Goal: Task Accomplishment & Management: Complete application form

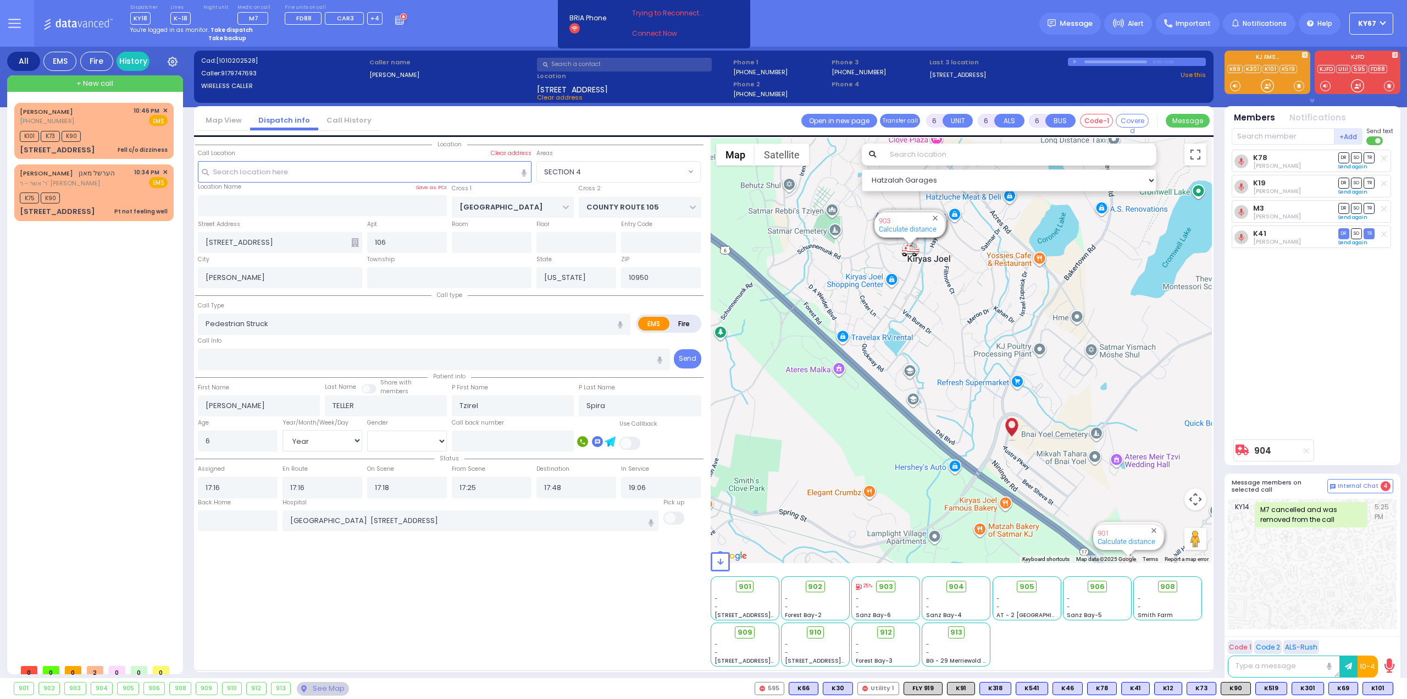
select select "SECTION 4"
select select "Year"
select select "[DEMOGRAPHIC_DATA]"
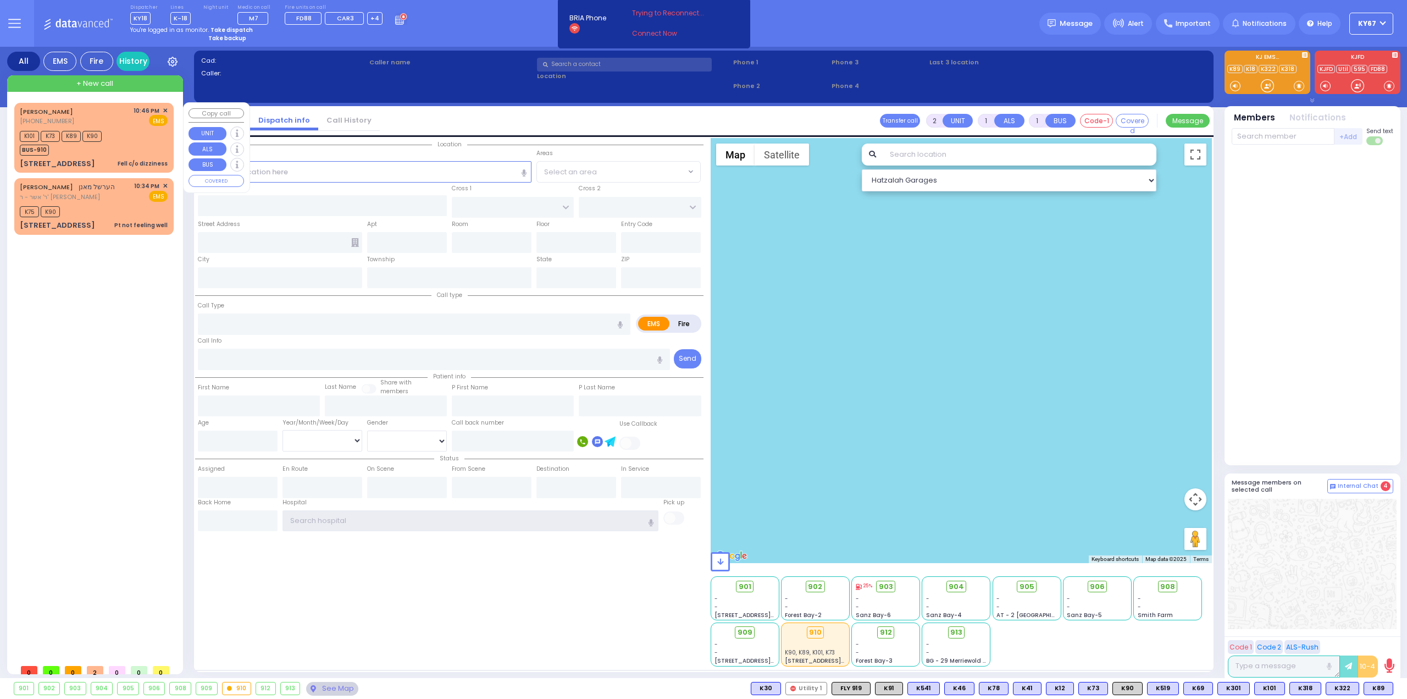
type input "Ky67"
click at [131, 133] on div "K101 K73 K89 K90 BUS-910" at bounding box center [94, 141] width 148 height 27
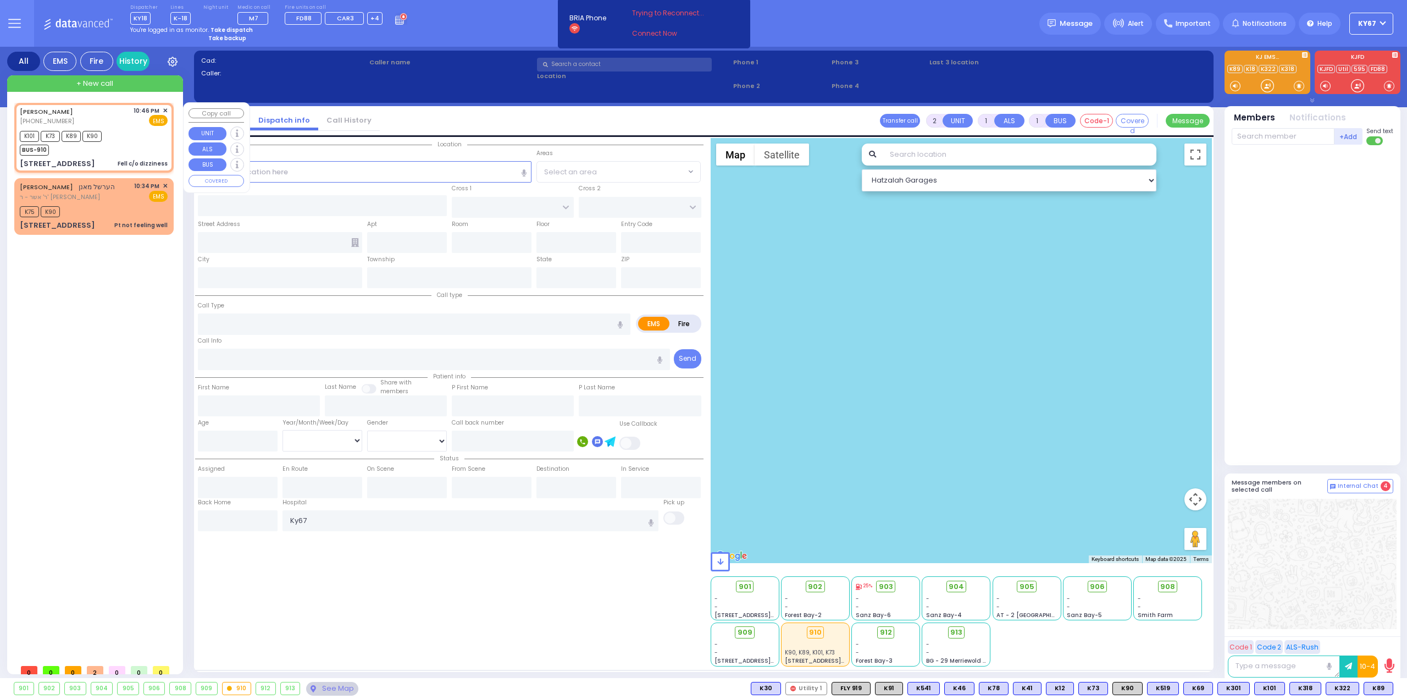
select select
type input "Fell c/o dizziness"
radio input "true"
type input "7"
select select "Year"
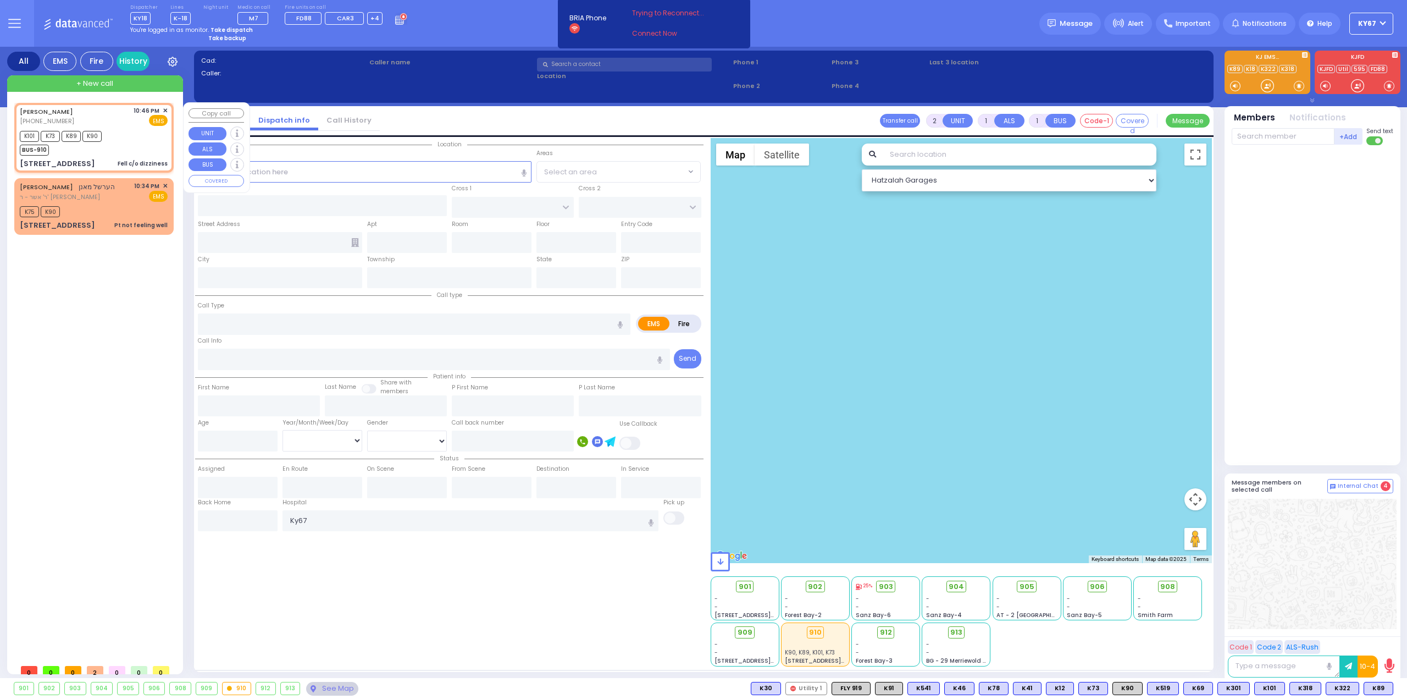
select select "[DEMOGRAPHIC_DATA]"
type input "22:46"
type input "22:48"
type input "CHUST RD"
type input "BEER SHAVA ST"
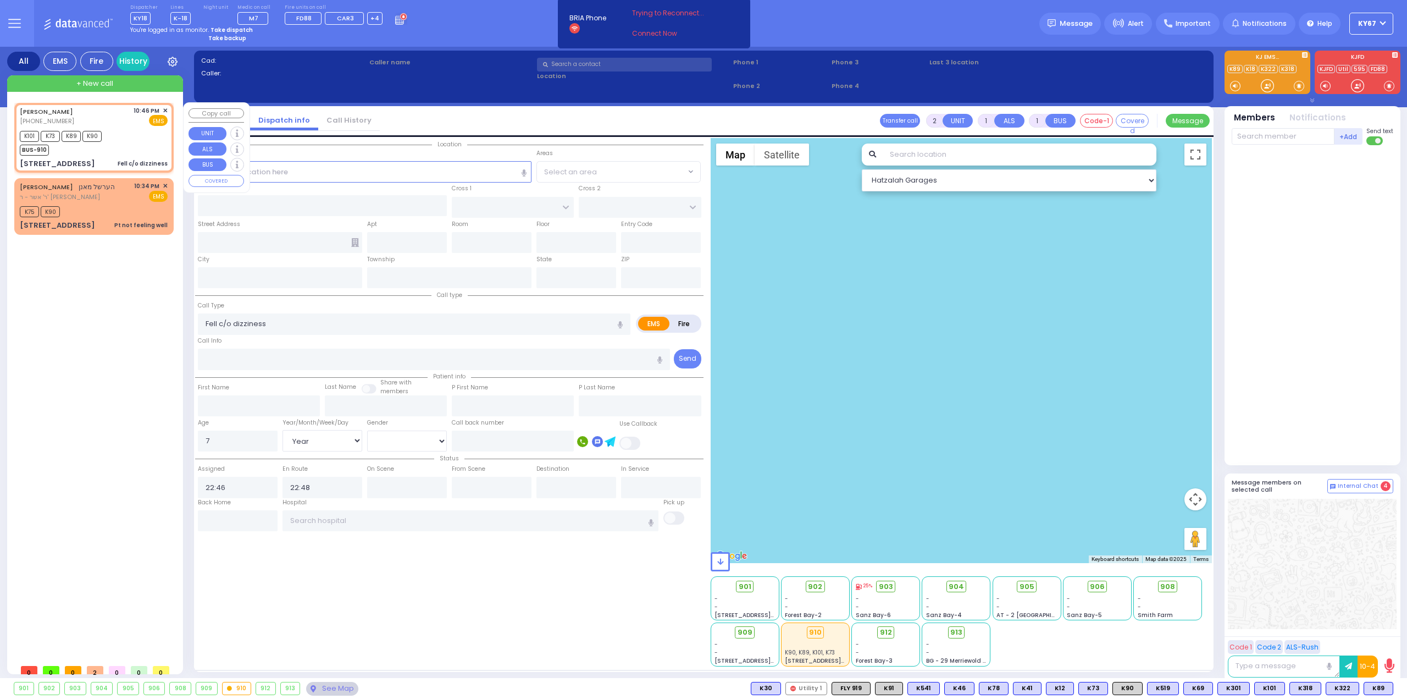
type input "7 Beer Sheva Street"
type input "303"
type input "Monroe"
type input "[US_STATE]"
type input "10950 Cross Streets: : CHUST RD/PILNUA RD"
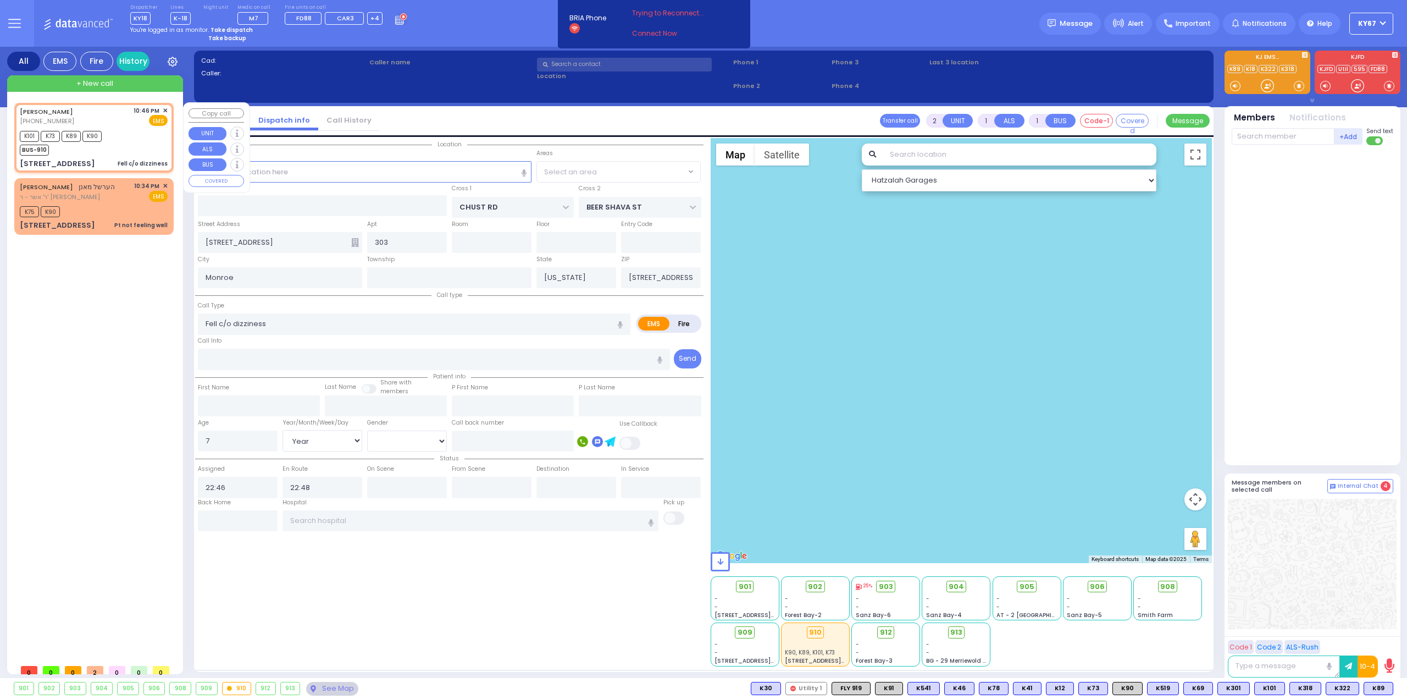
select select "Hatzalah Garages"
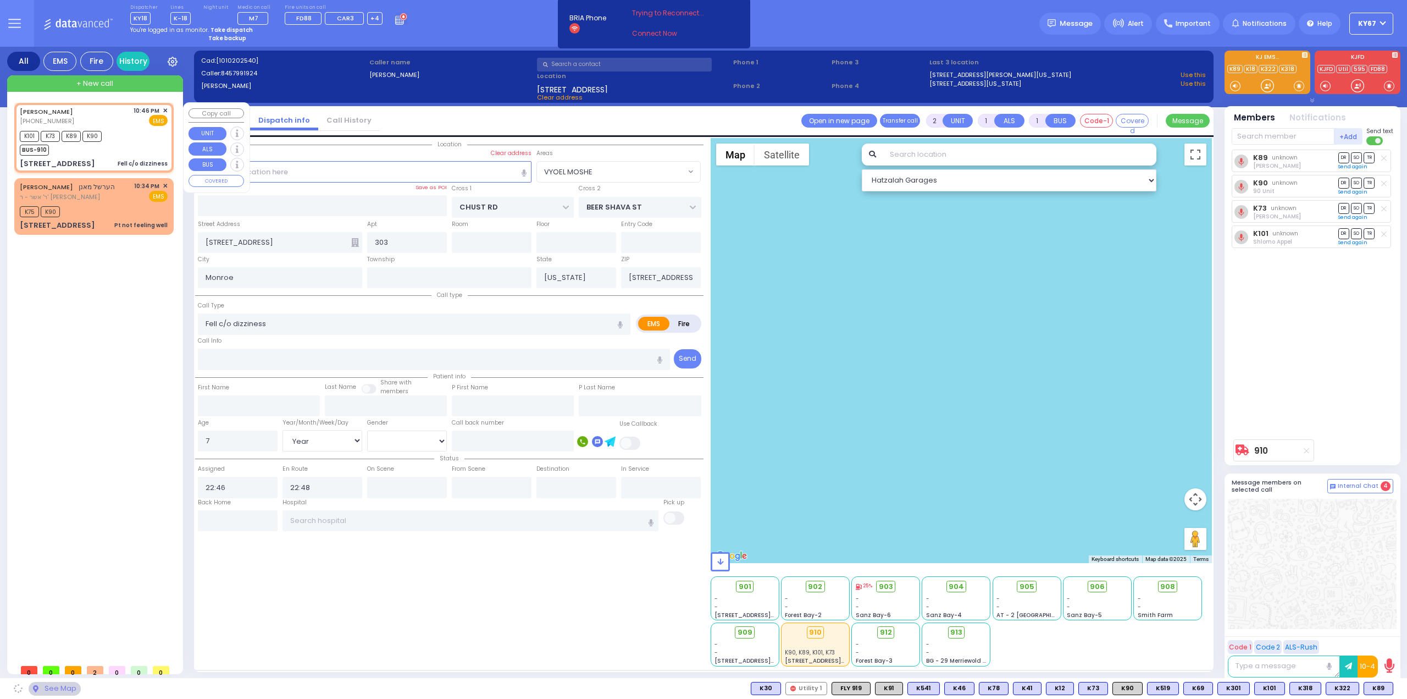
select select "VYOEL MOSHE"
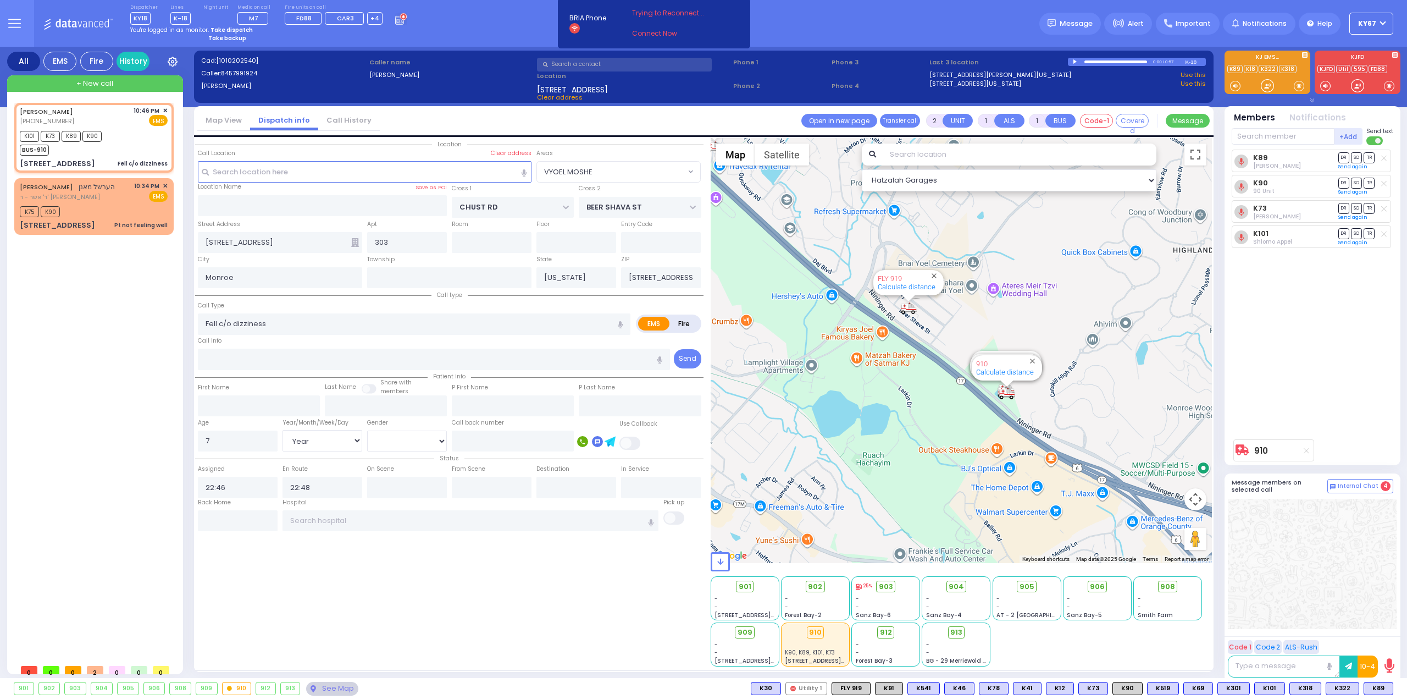
click at [234, 28] on strong "Take dispatch" at bounding box center [232, 30] width 42 height 8
select select "9"
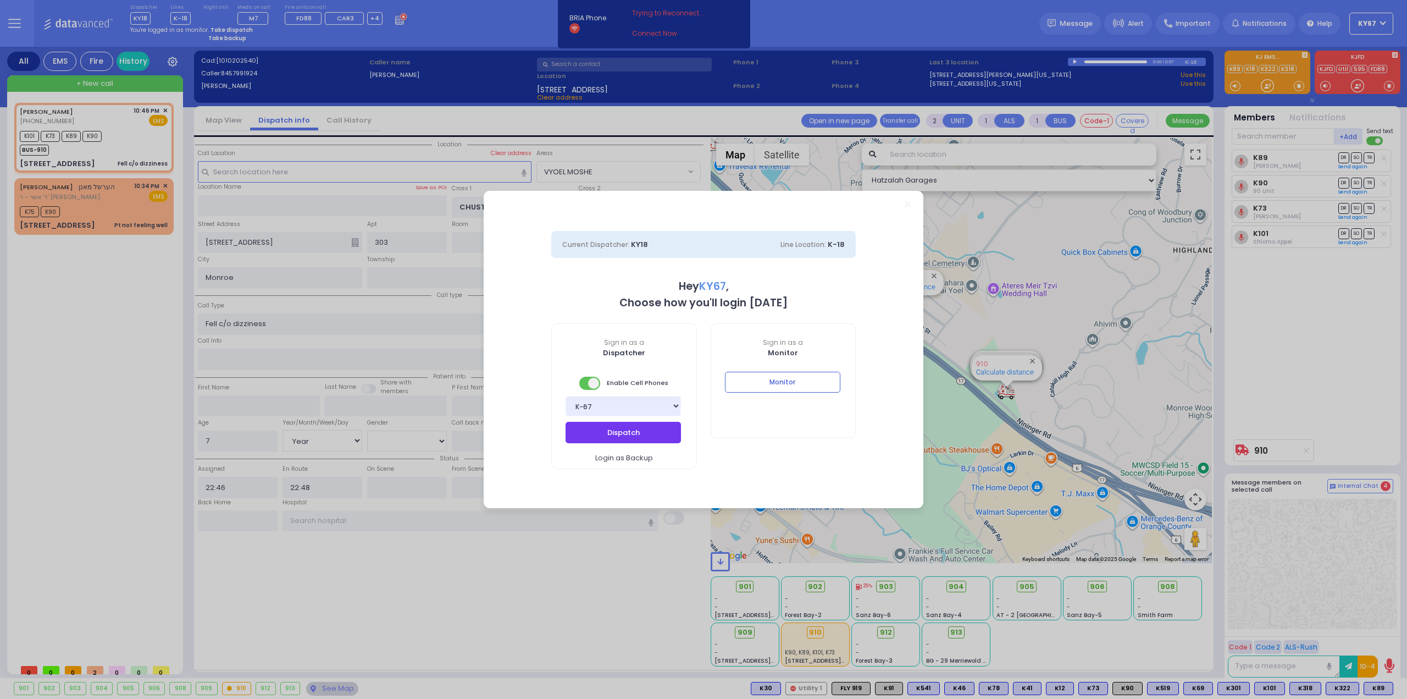
click at [630, 424] on button "Dispatch" at bounding box center [623, 432] width 115 height 21
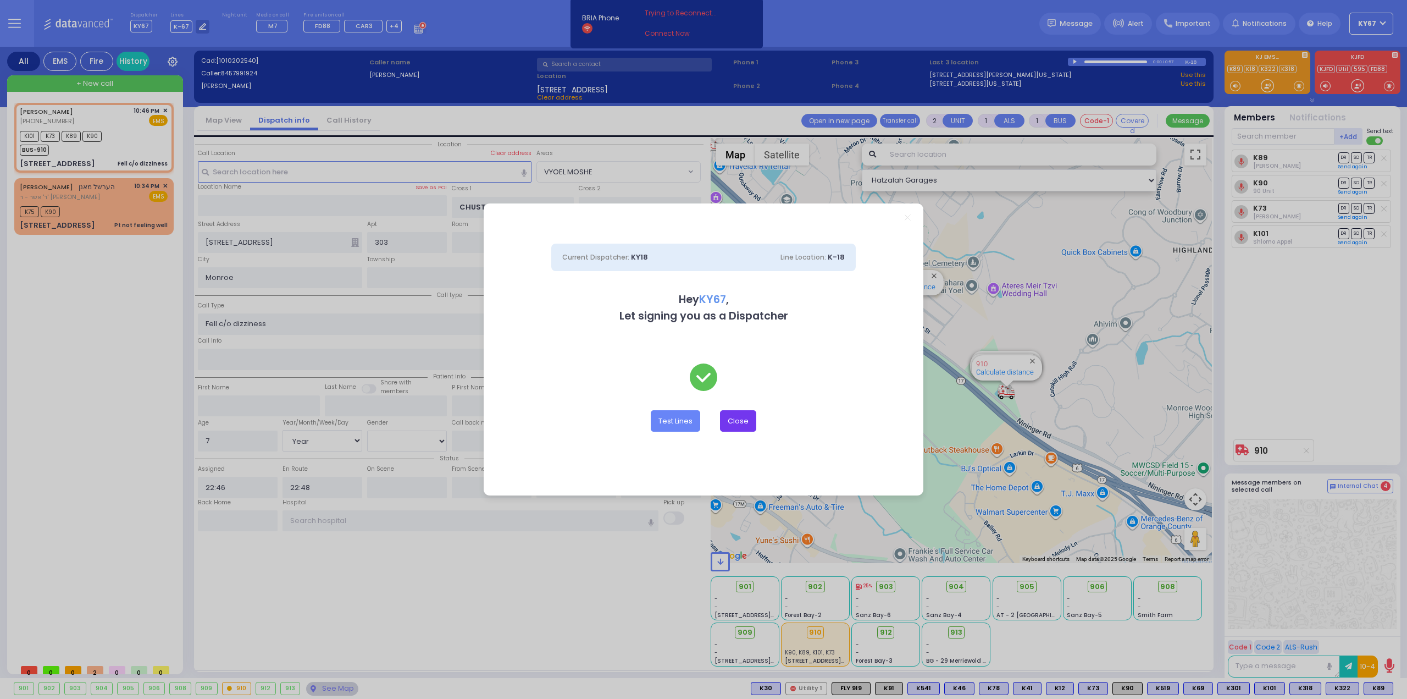
click at [751, 418] on button "Close" at bounding box center [738, 420] width 36 height 21
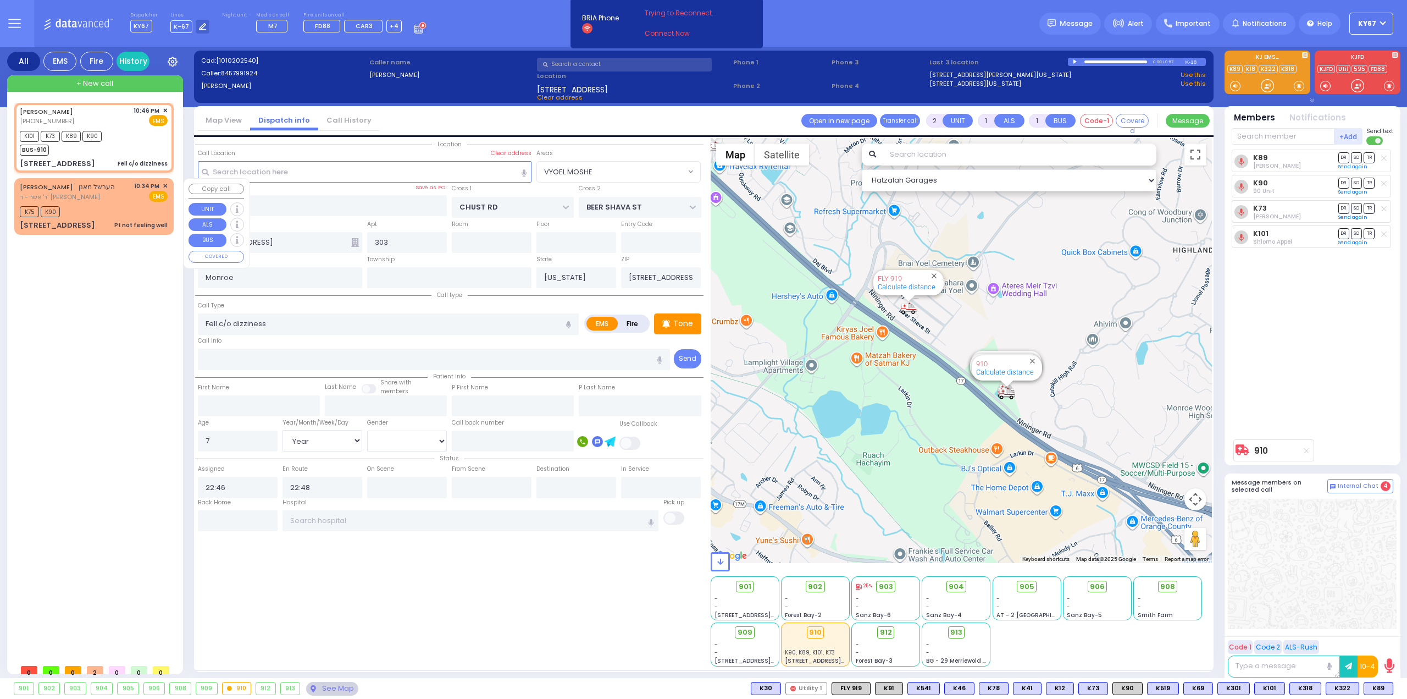
click at [168, 185] on div "HERSHEL MANN הערשל מאנן ר' אשר - ר' אברהם זאב טירנויער 10:34 PM ✕ EMS" at bounding box center [93, 206] width 155 height 53
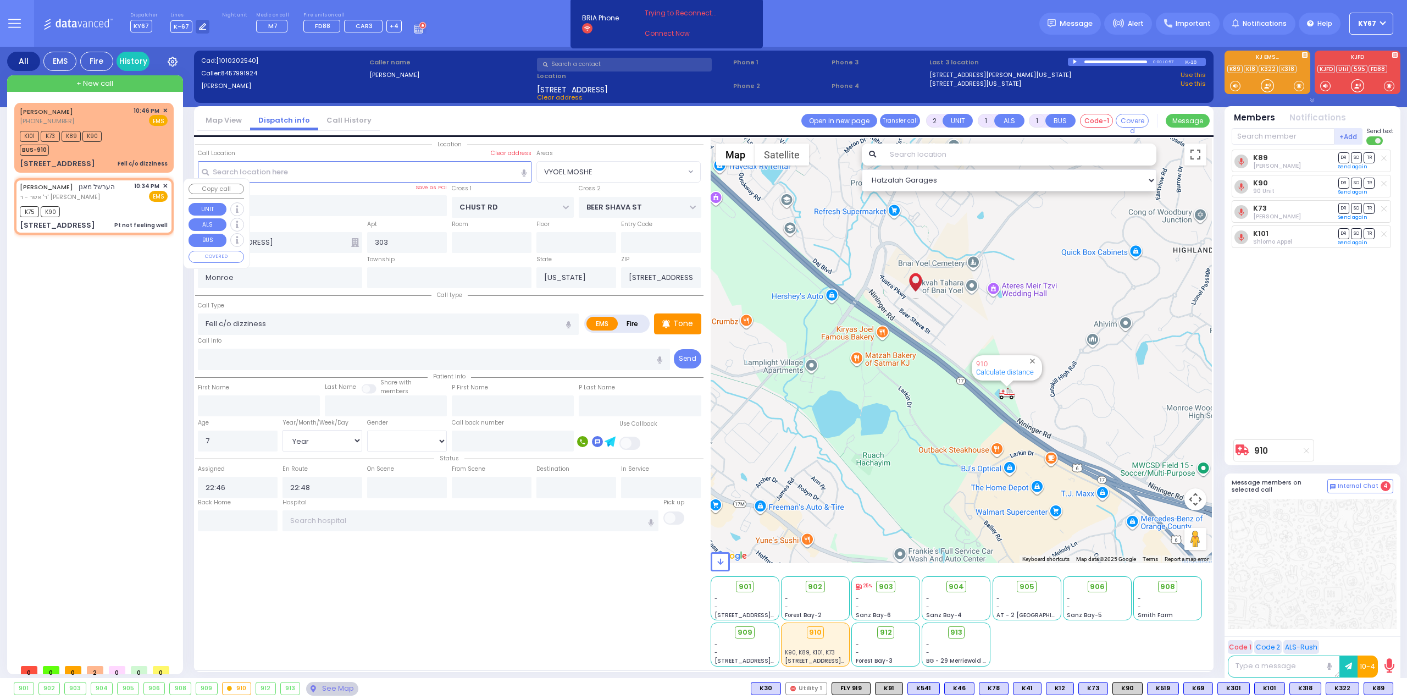
type input "1"
type input "0"
select select
type input "Pt not feeling well"
radio input "true"
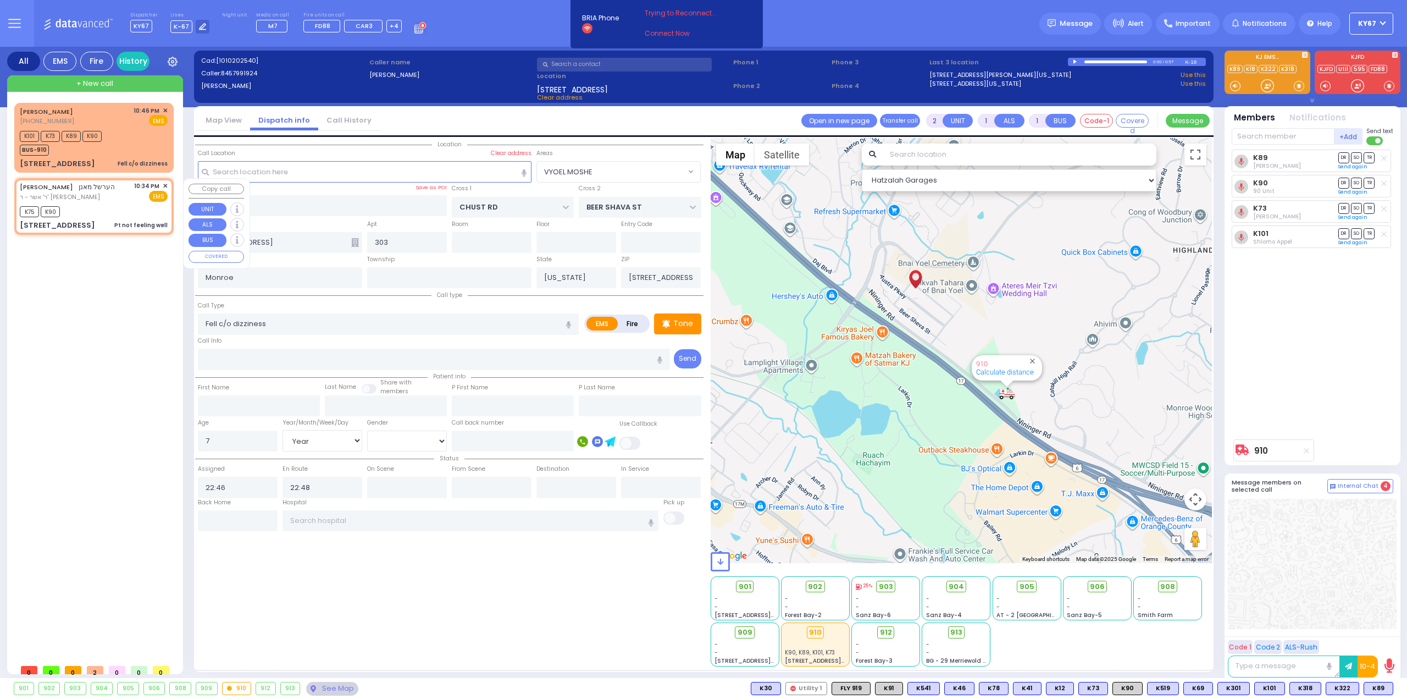
type input "HERSHEL"
type input "MANN"
select select
type input "22:34"
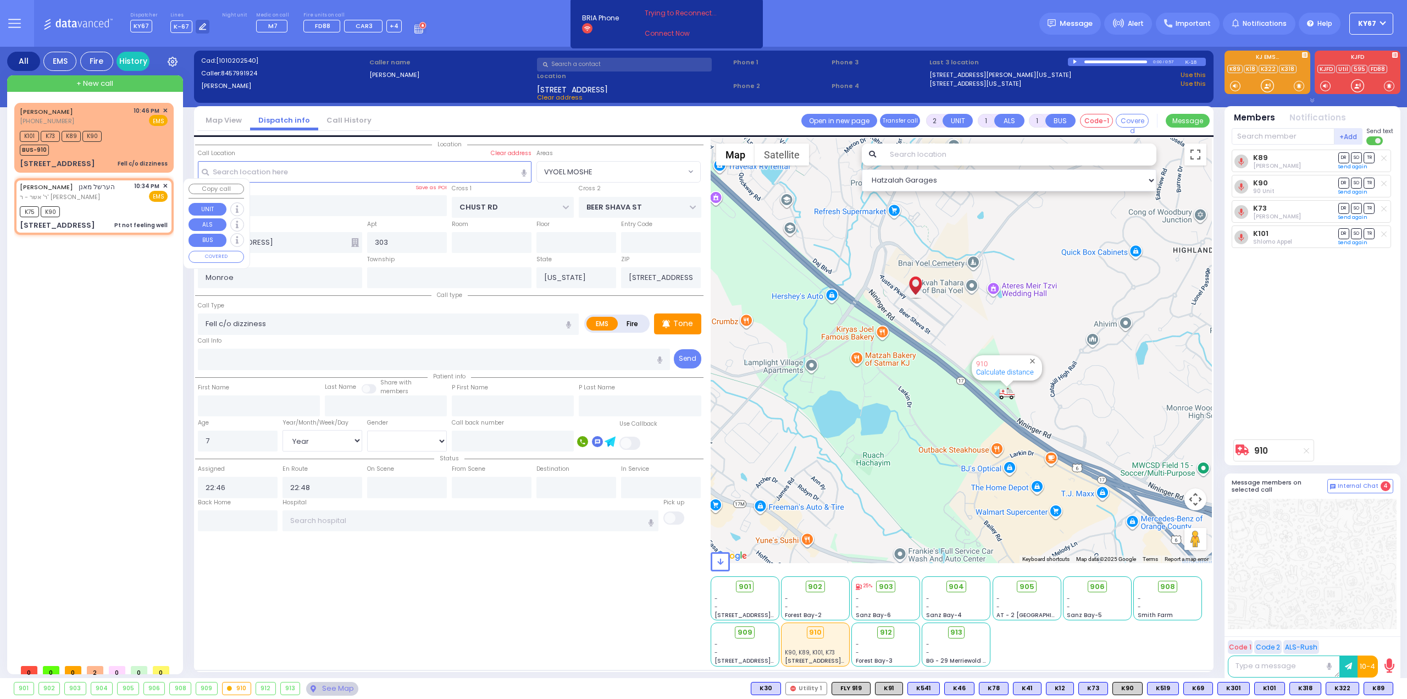
type input "22:34"
select select "Hatzalah Garages"
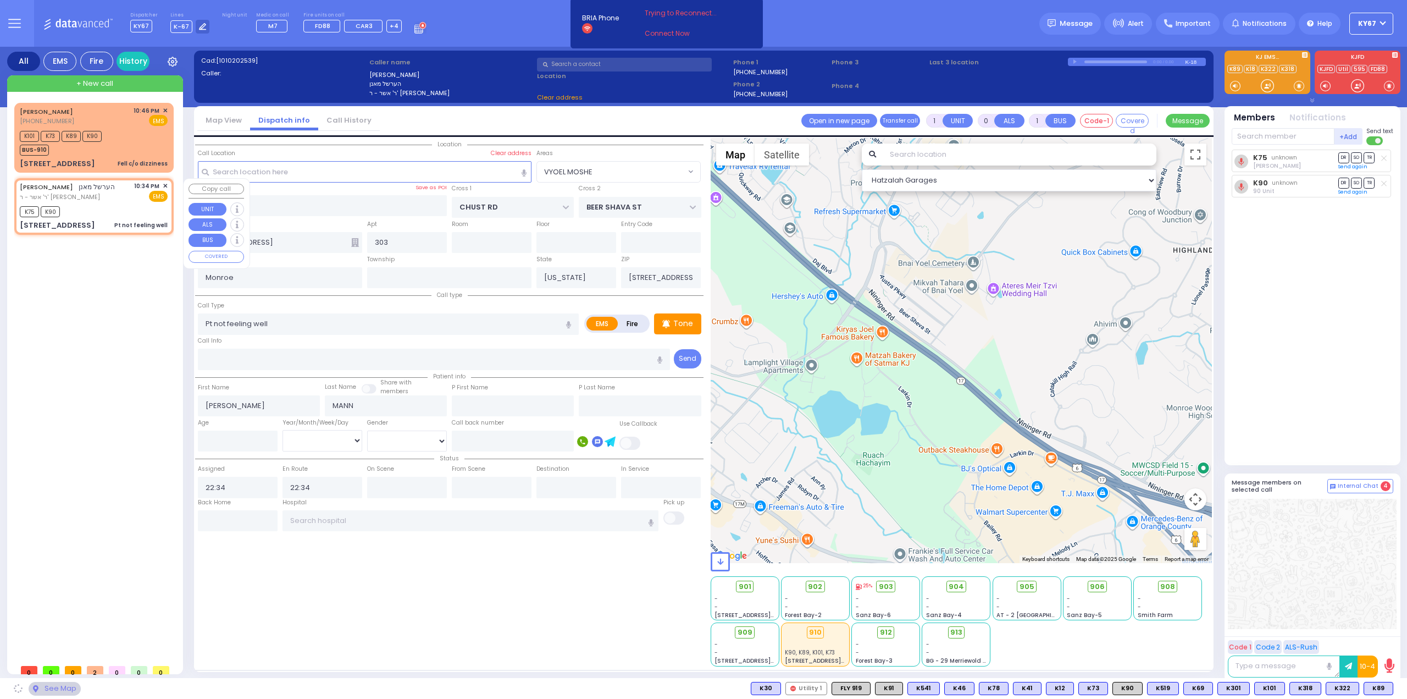
type input "GARFIELD RD"
type input "FOREST RD"
type input "5 VAN BUREN DR"
type input "102"
type input "10950"
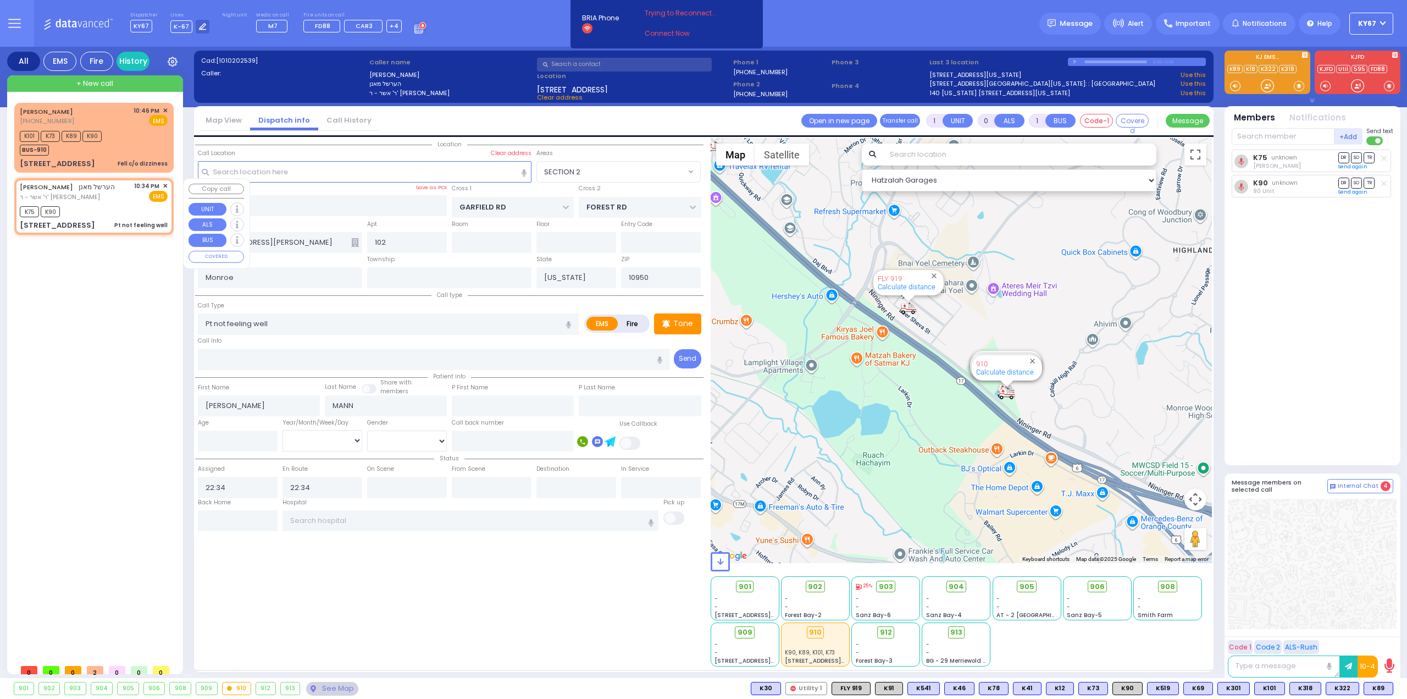
select select "SECTION 2"
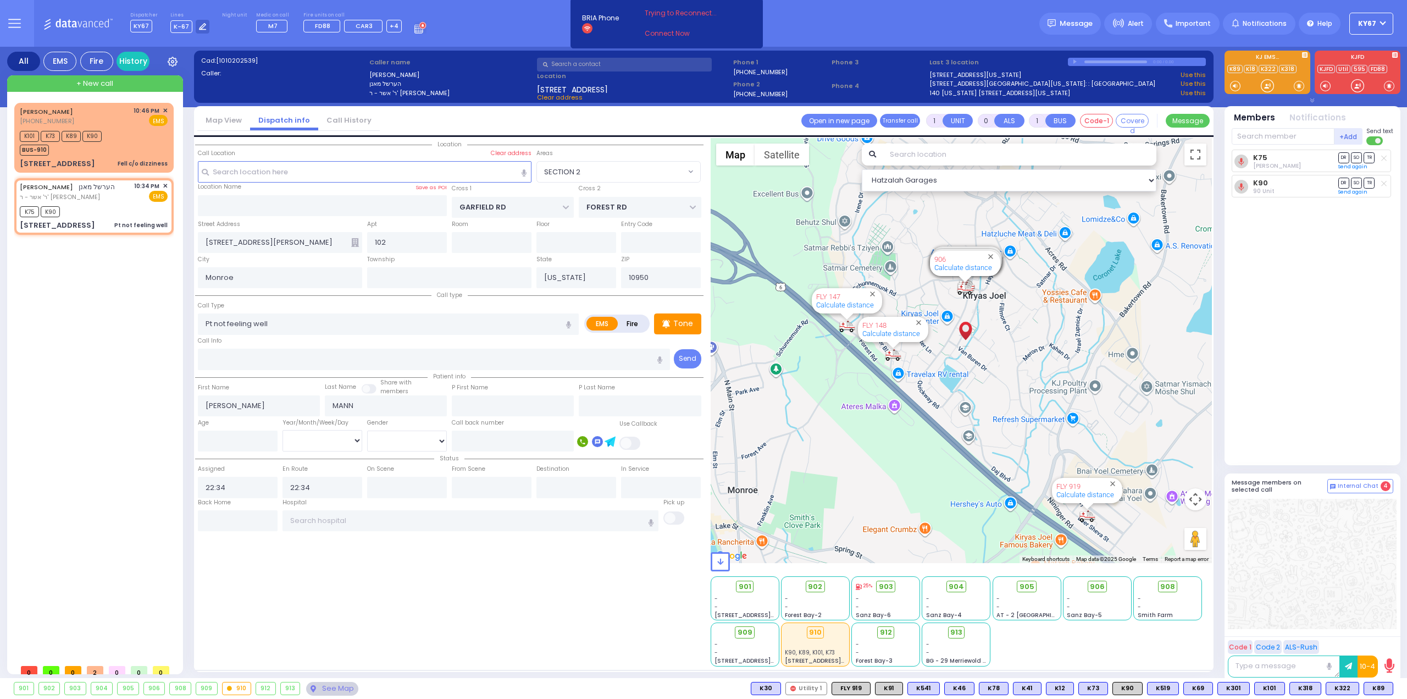
drag, startPoint x: 1018, startPoint y: 468, endPoint x: 994, endPoint y: 404, distance: 68.7
click at [994, 404] on div "594 Calculate distance 595 Calculate distance 596 Calculate distance 901 Calcul…" at bounding box center [962, 350] width 502 height 425
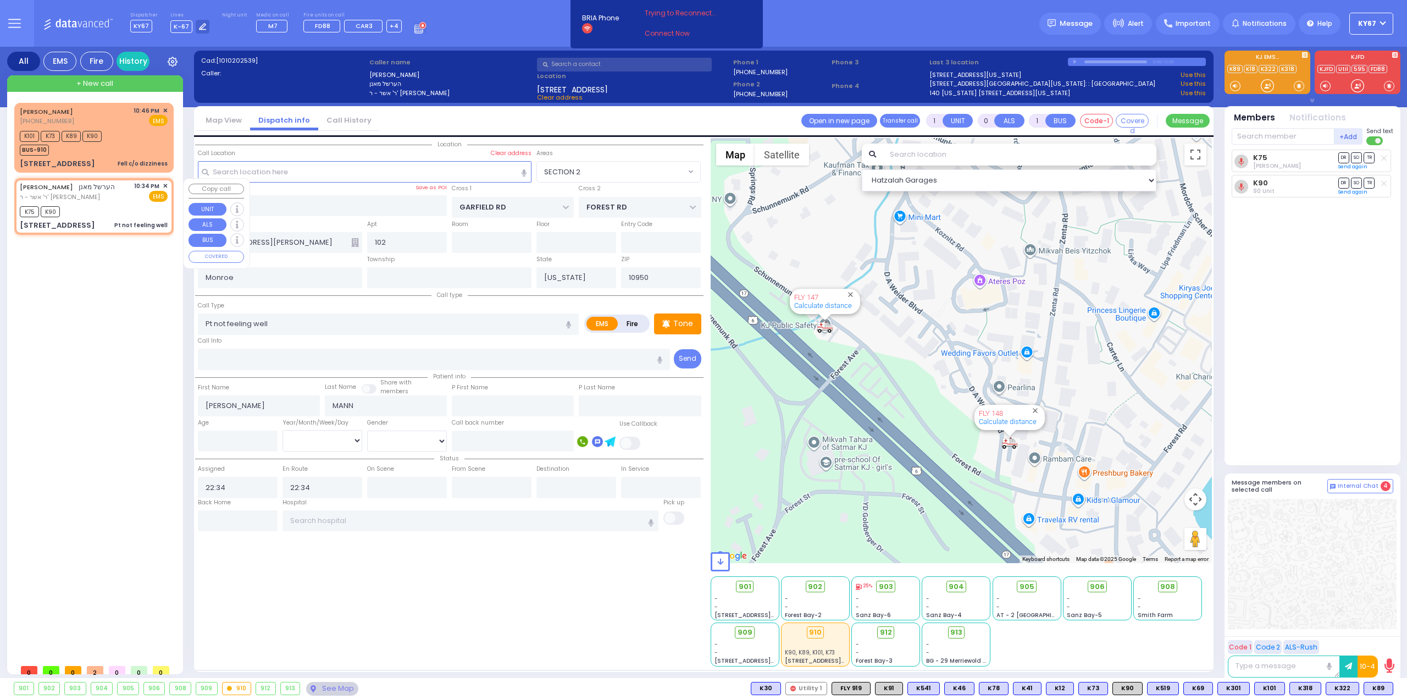
click at [166, 184] on span "✕" at bounding box center [165, 185] width 5 height 9
click at [166, 185] on span "✕" at bounding box center [165, 185] width 5 height 9
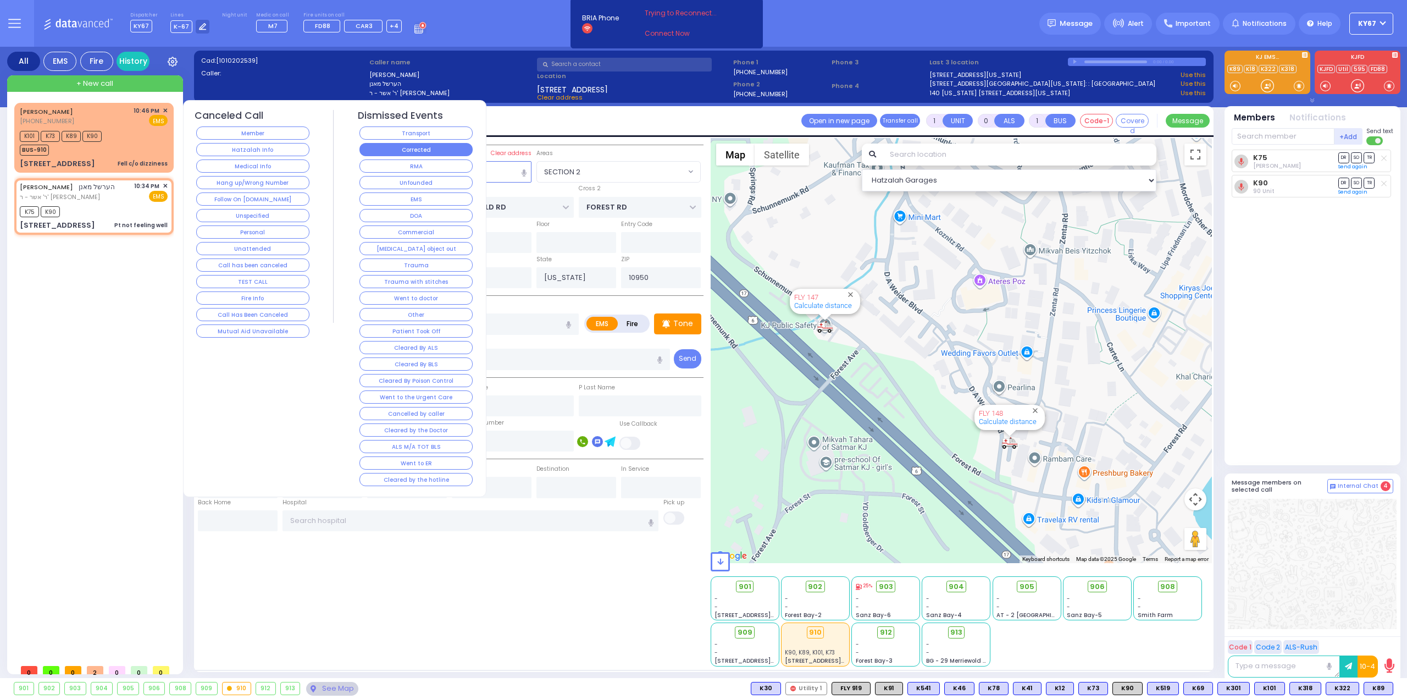
click at [395, 148] on button "Corrected" at bounding box center [415, 149] width 113 height 13
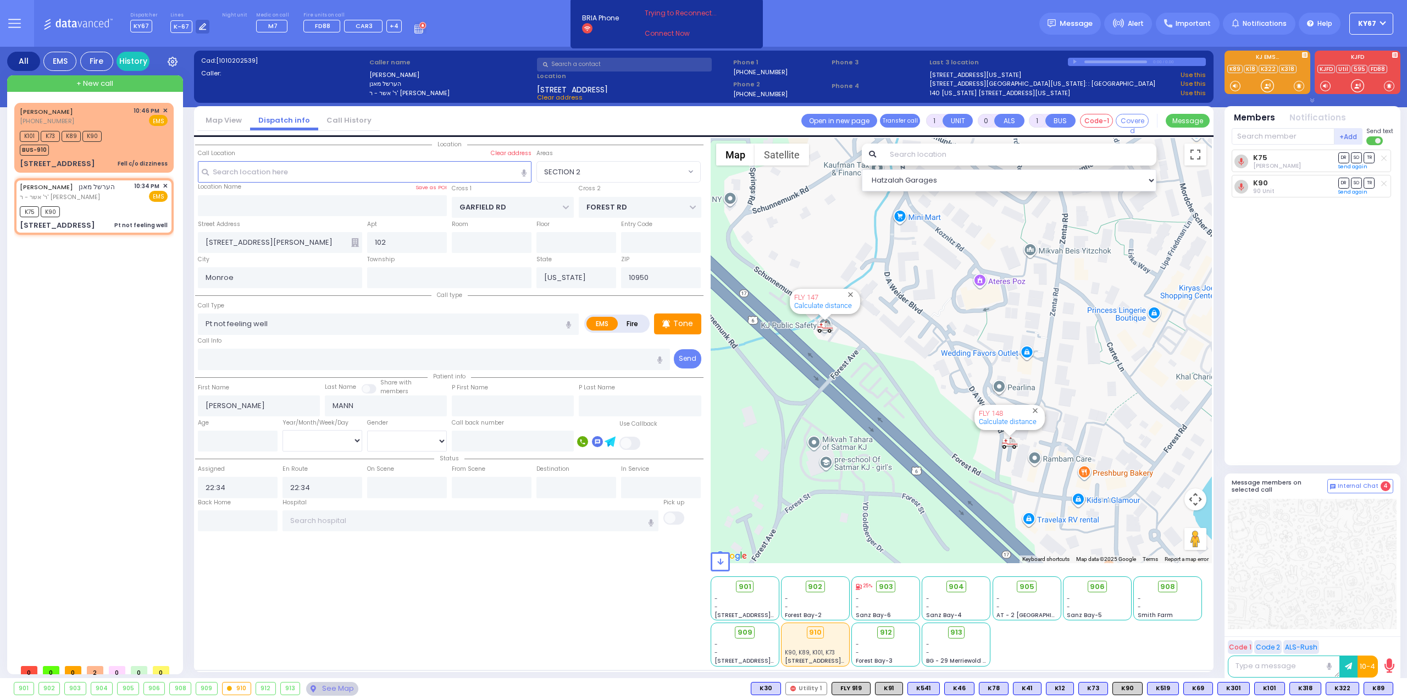
select select
radio input "true"
select select
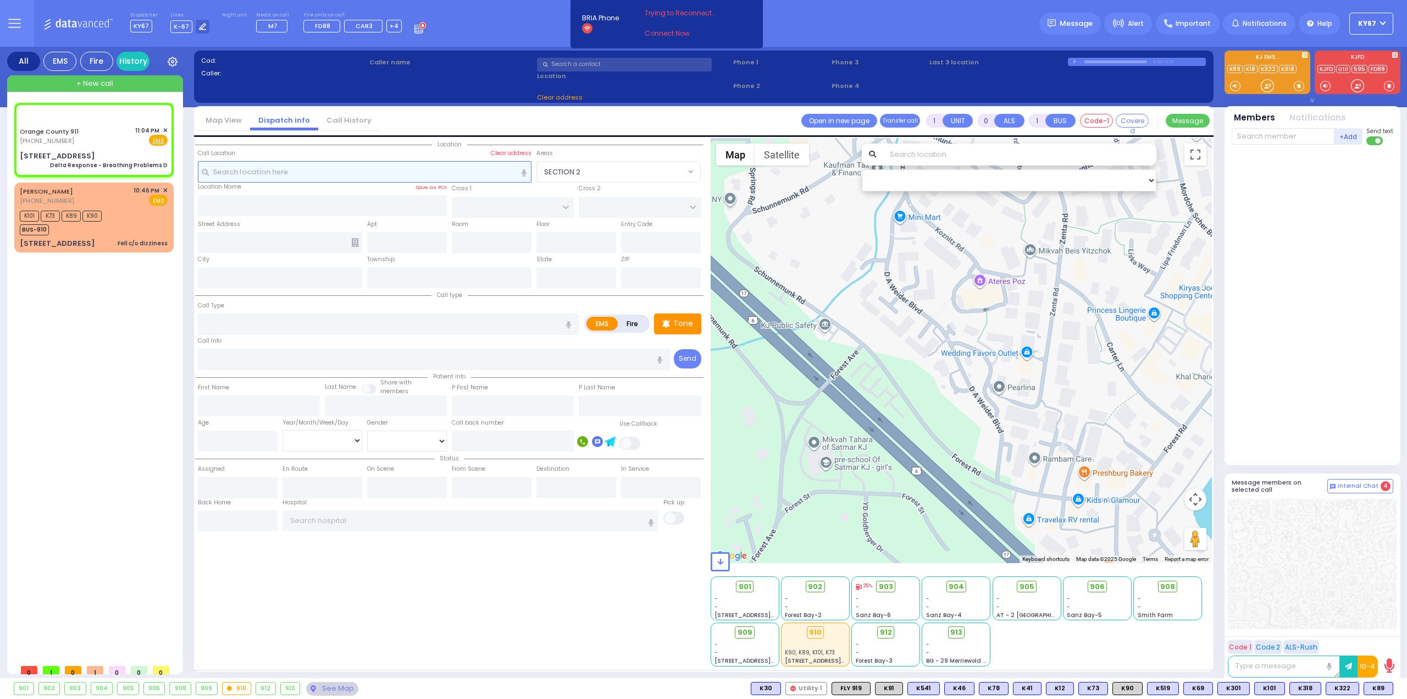
type input "6"
select select
type input "Delta Response - Breathing Problems D"
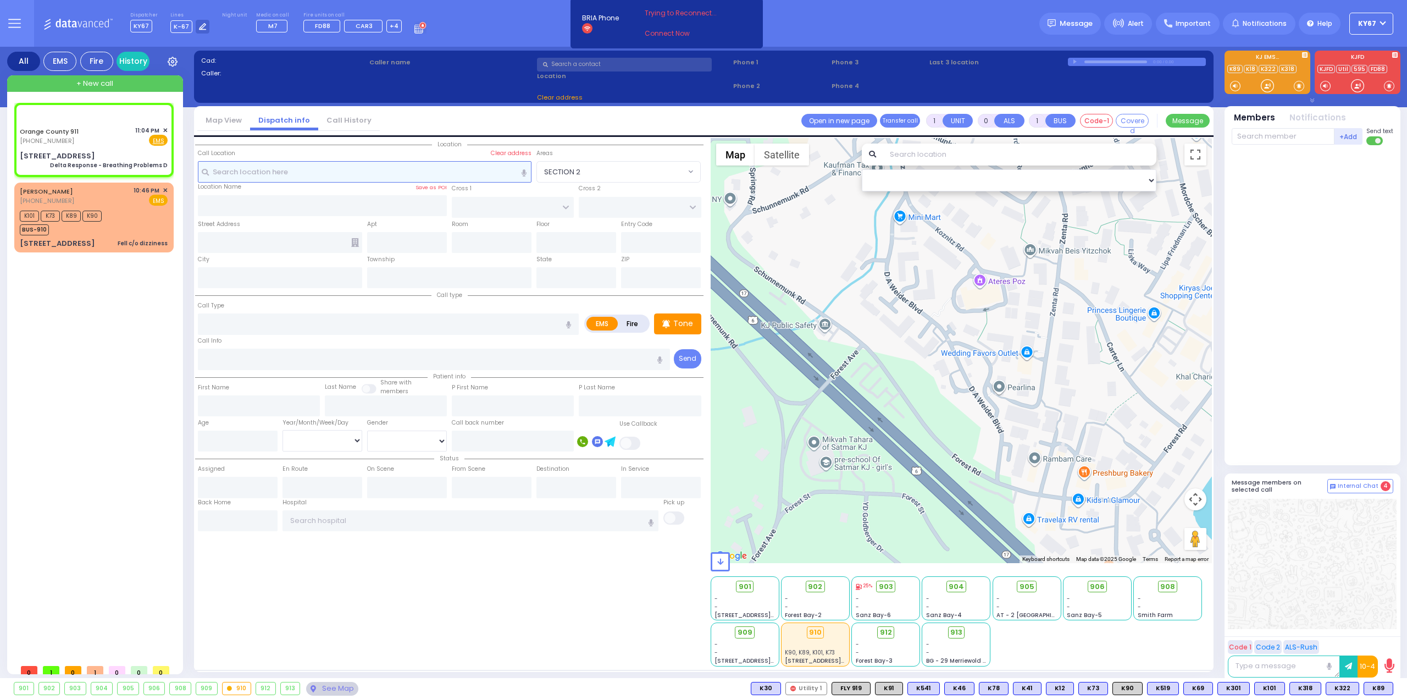
radio input "true"
type input "Nature: : Delta Response - Breathing Problems D Address: : 22 Franklin Ave, 109…"
select select
select select "Hatzalah Garages"
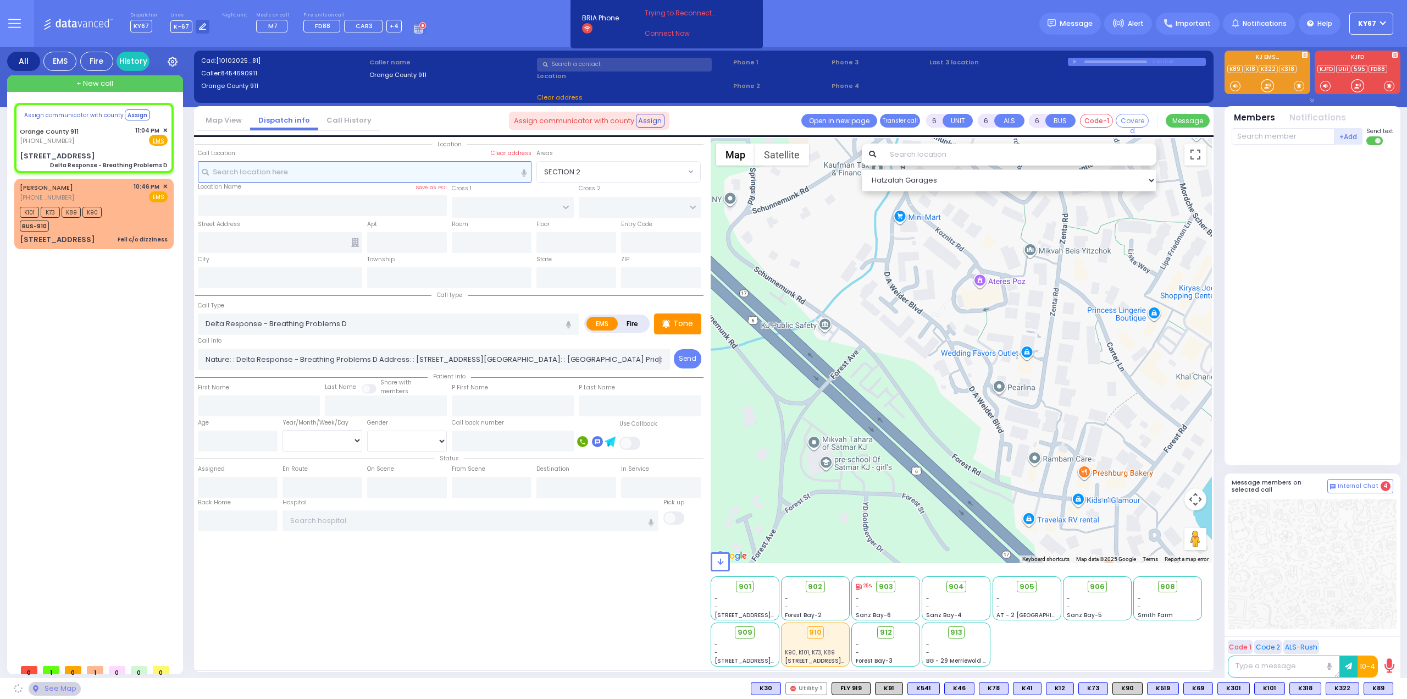
select select
radio input "true"
select select
select select "Hatzalah Garages"
type input "22 Franklin Ave"
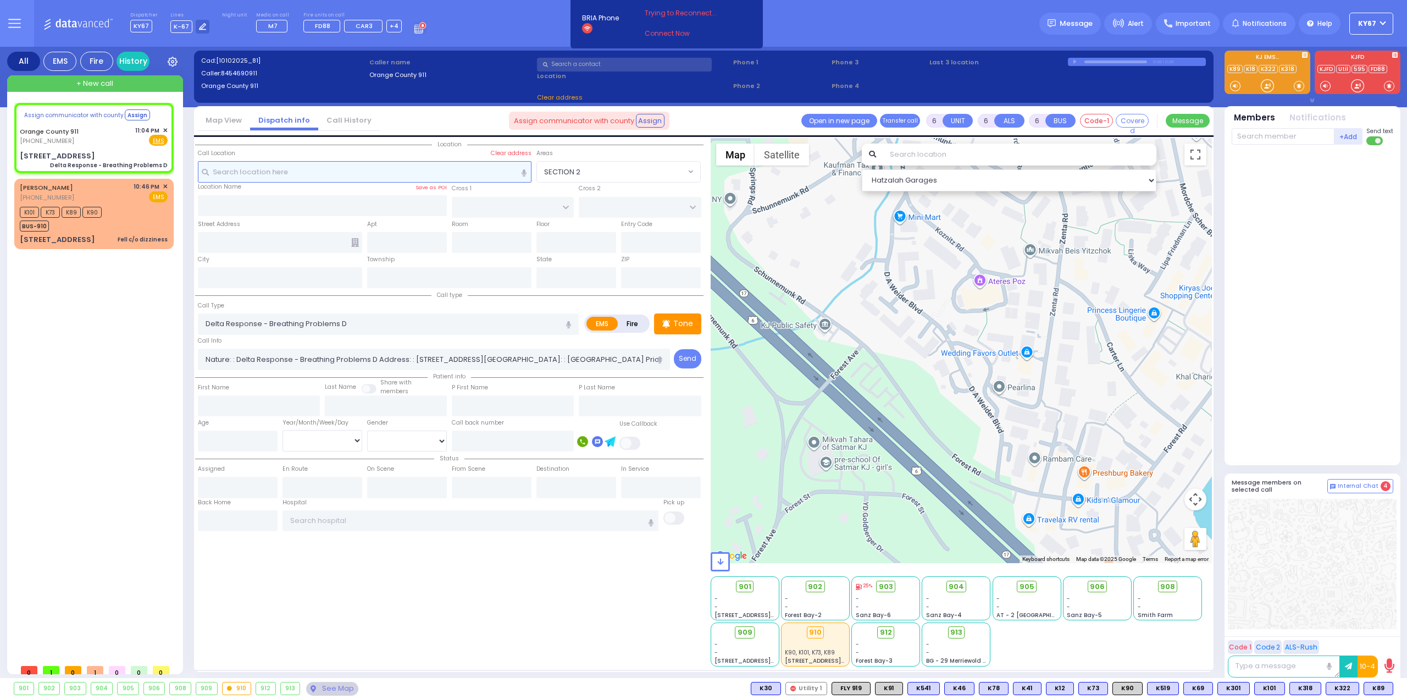
type input "Monroe"
type input "[US_STATE]"
type input "10950"
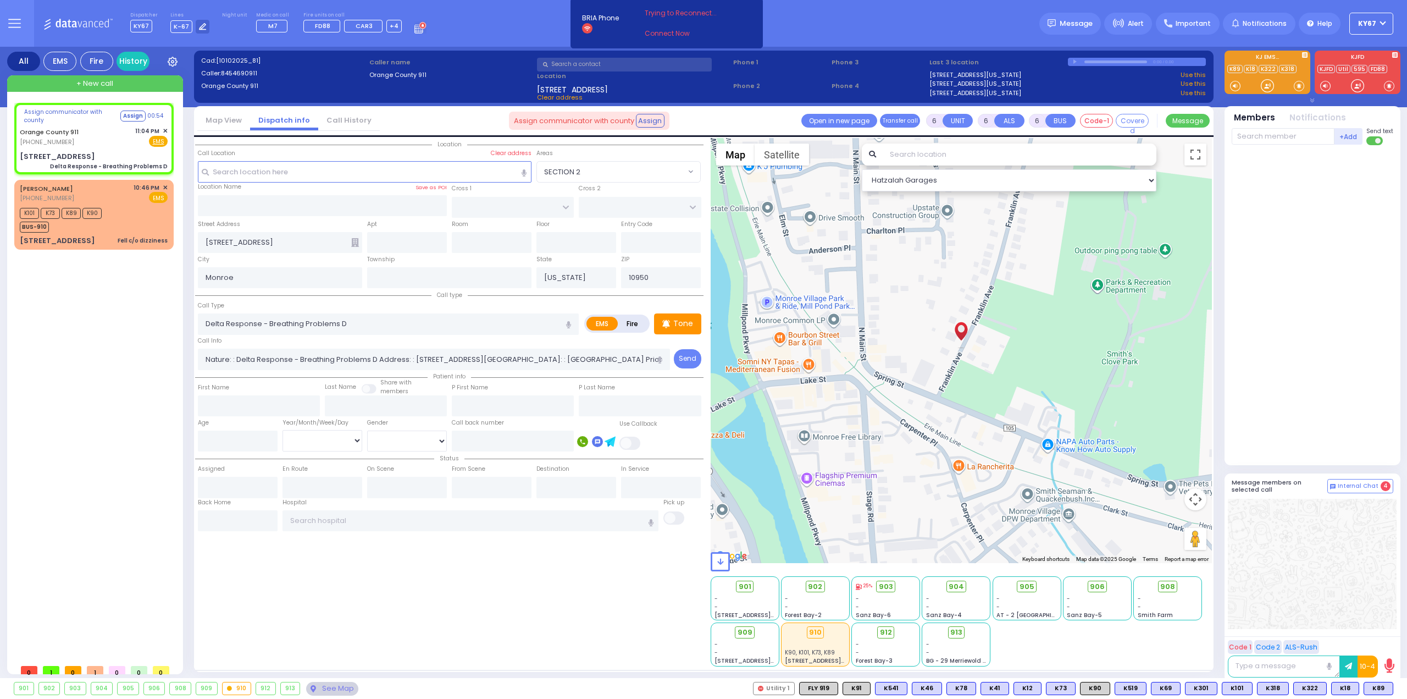
click at [1356, 342] on div at bounding box center [1314, 302] width 164 height 306
click at [165, 128] on span "✕" at bounding box center [165, 130] width 5 height 9
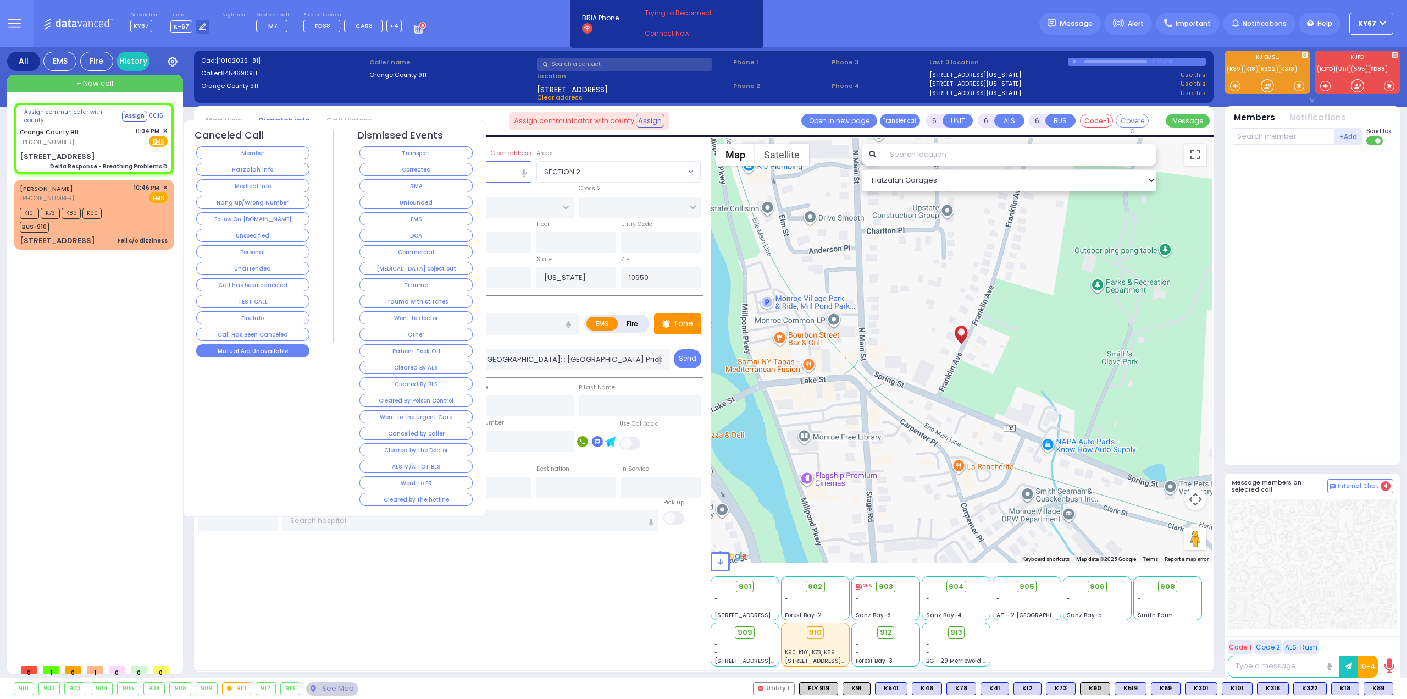
click at [271, 344] on button "Mutual Aid Unavailable" at bounding box center [252, 350] width 113 height 13
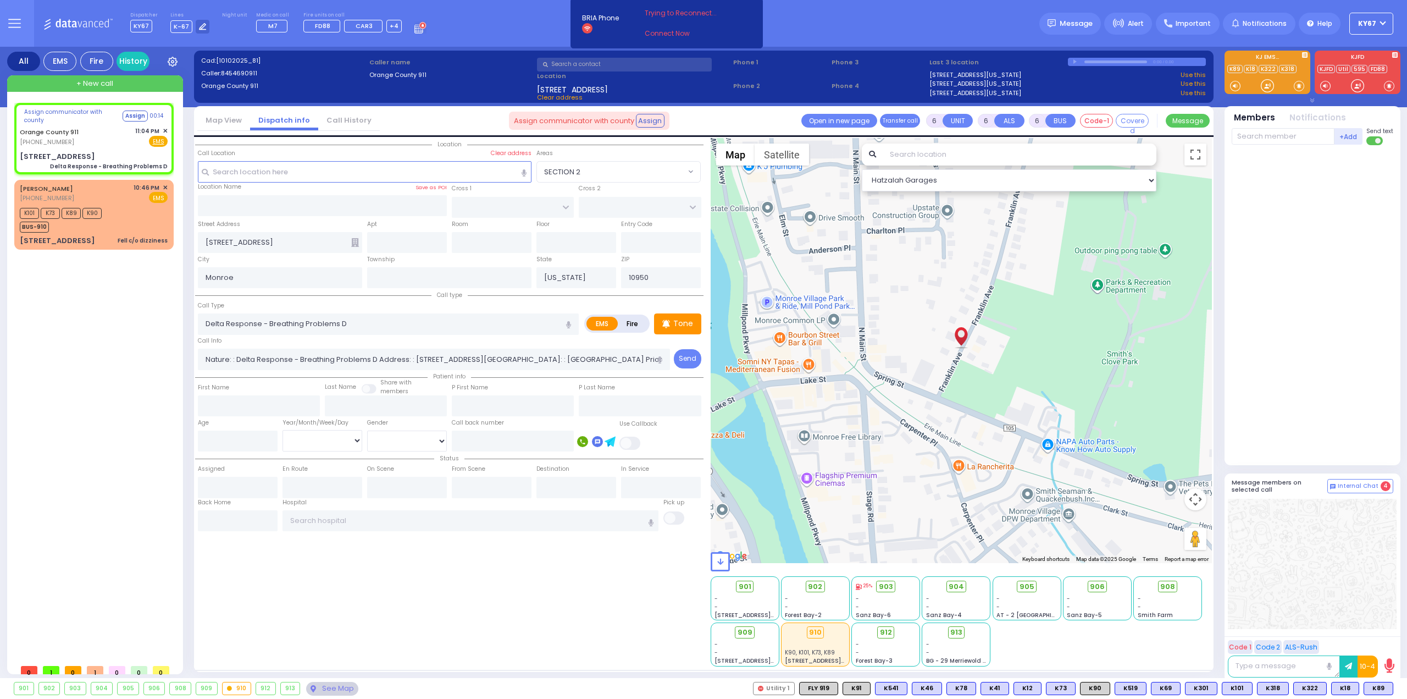
select select
radio input "true"
select select
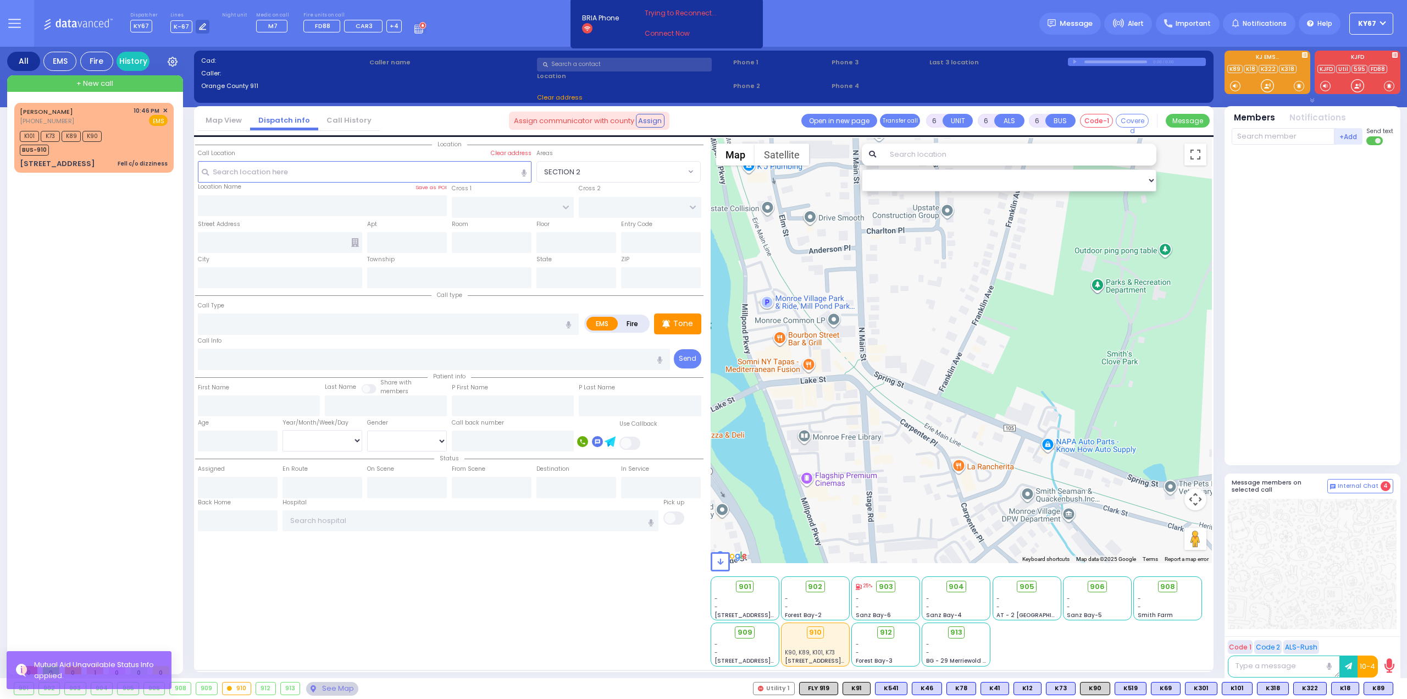
click at [70, 295] on div "FEDER DAVID (845) 799-1924 10:46 PM ✕" at bounding box center [96, 381] width 164 height 556
click at [655, 34] on link "Connect Now" at bounding box center [688, 34] width 87 height 10
click at [655, 35] on link "Connect Now" at bounding box center [688, 34] width 87 height 10
click at [666, 35] on link "Connect Now" at bounding box center [688, 34] width 87 height 10
click at [46, 361] on div "FEDER DAVID (845) 799-1924 10:46 PM ✕ K101 K73 K89" at bounding box center [96, 381] width 164 height 556
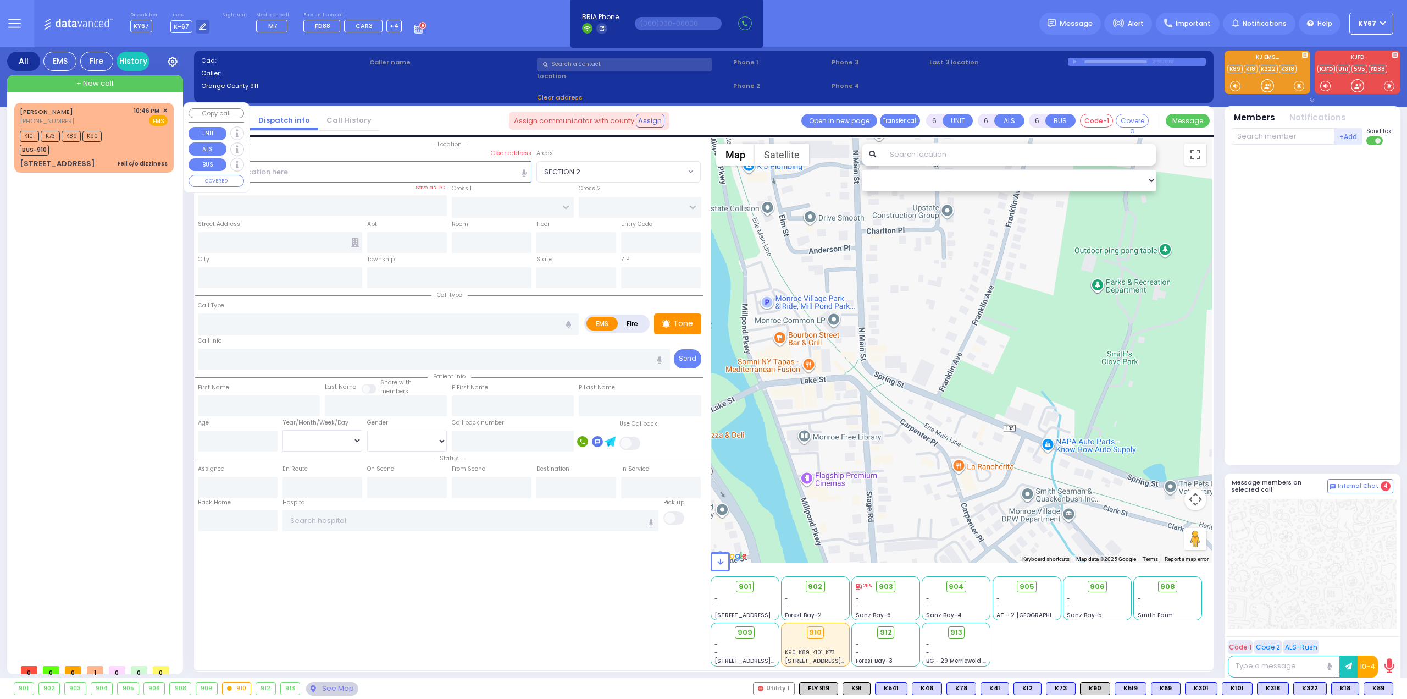
click at [126, 131] on div "K101 K73 K89 K90 BUS-910" at bounding box center [94, 141] width 148 height 27
type input "2"
type input "1"
select select
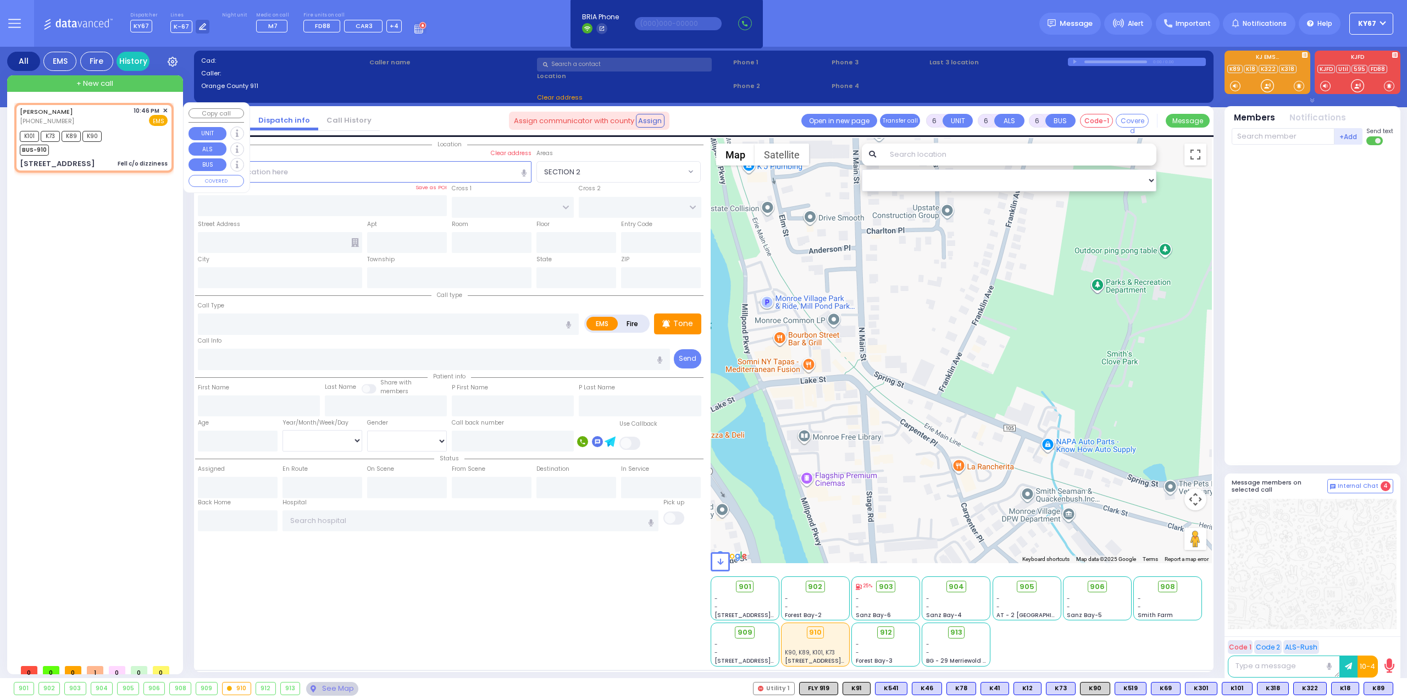
type input "Fell c/o dizziness"
radio input "true"
type input "7"
select select "Year"
select select "[DEMOGRAPHIC_DATA]"
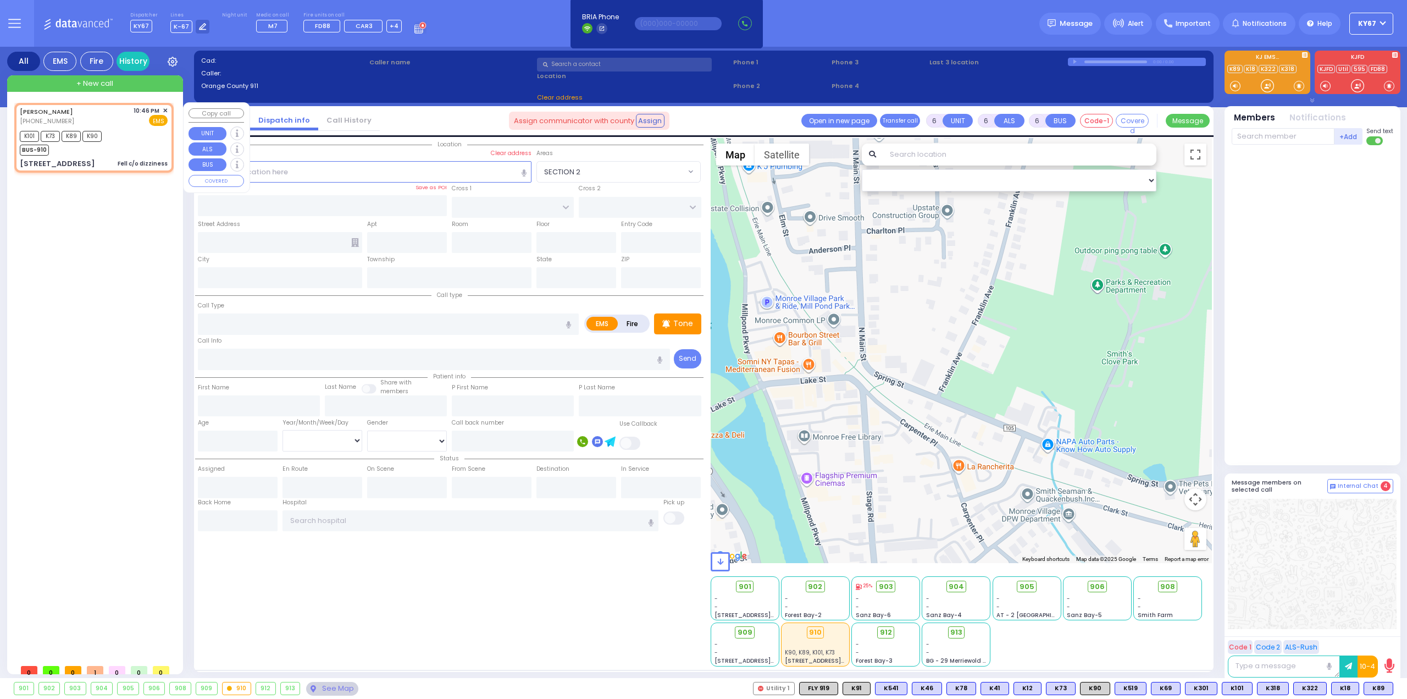
type input "22:46"
type input "22:48"
type input "CHUST RD"
type input "BEER SHAVA ST"
type input "7 Beer Sheva Street"
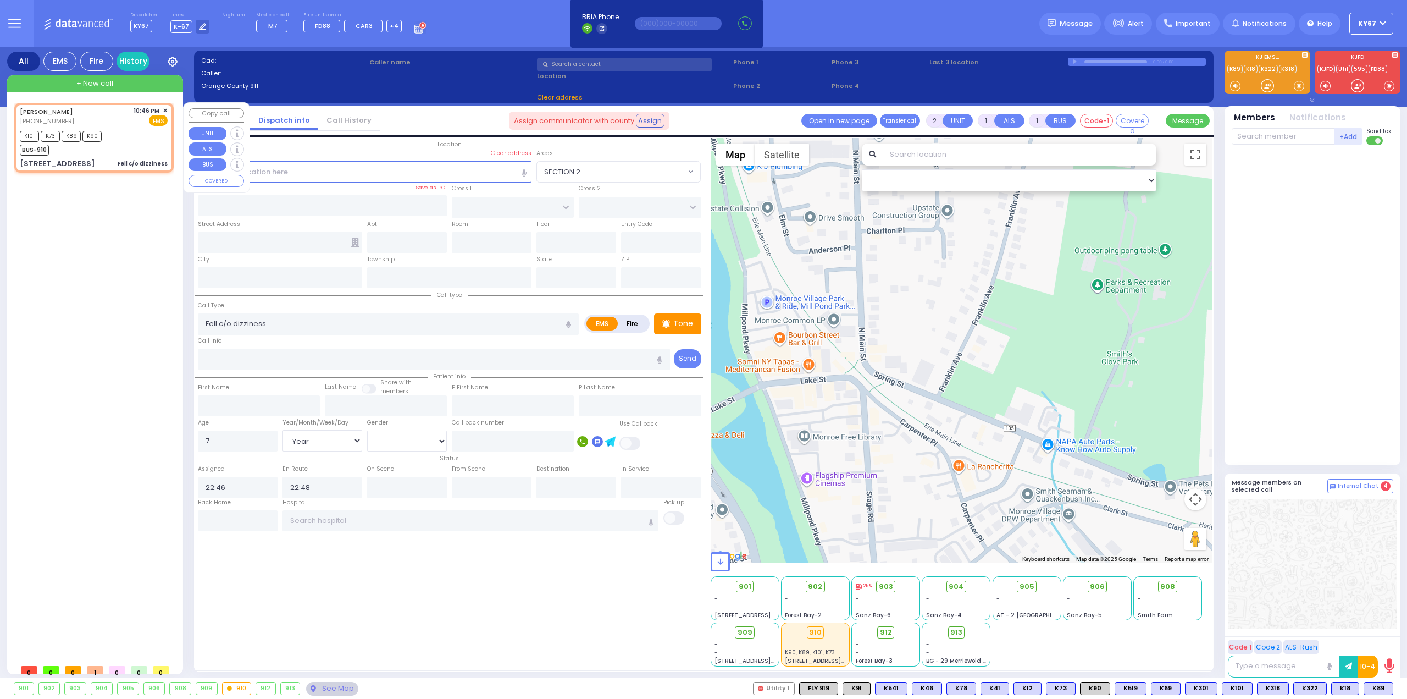
type input "303"
type input "Monroe"
type input "[US_STATE]"
type input "10950 Cross Streets: : CHUST RD/PILNUA RD"
select select "Hatzalah Garages"
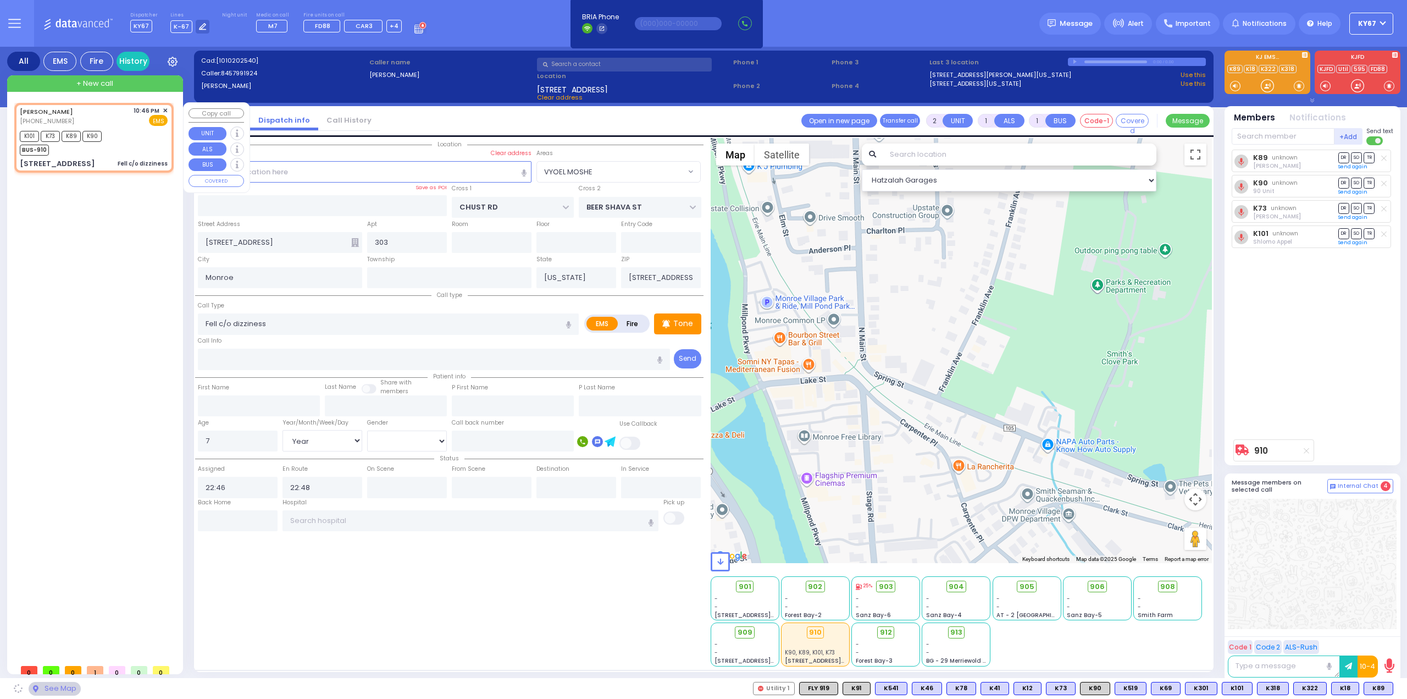
select select "VYOEL MOSHE"
click at [412, 480] on input "text" at bounding box center [407, 487] width 80 height 21
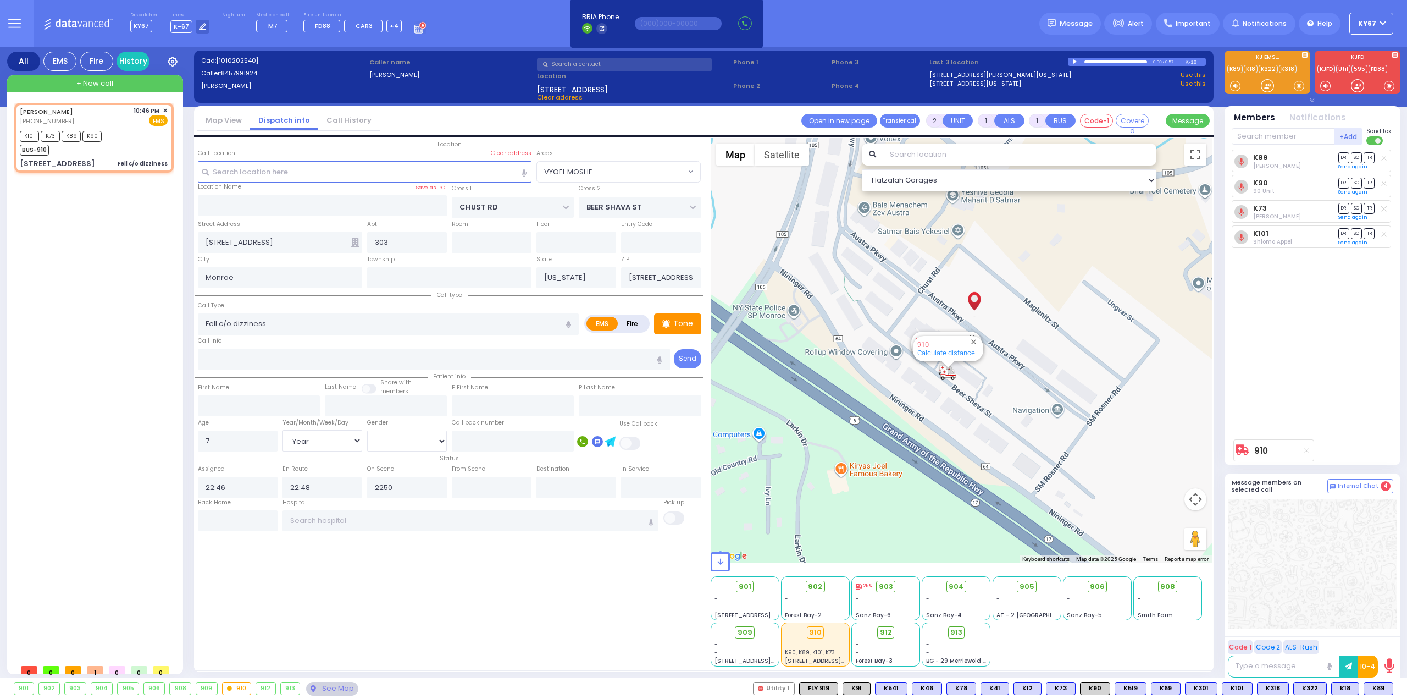
type input "22:50"
click at [424, 613] on div "Location All areas" at bounding box center [449, 402] width 508 height 528
select select
radio input "true"
select select "Year"
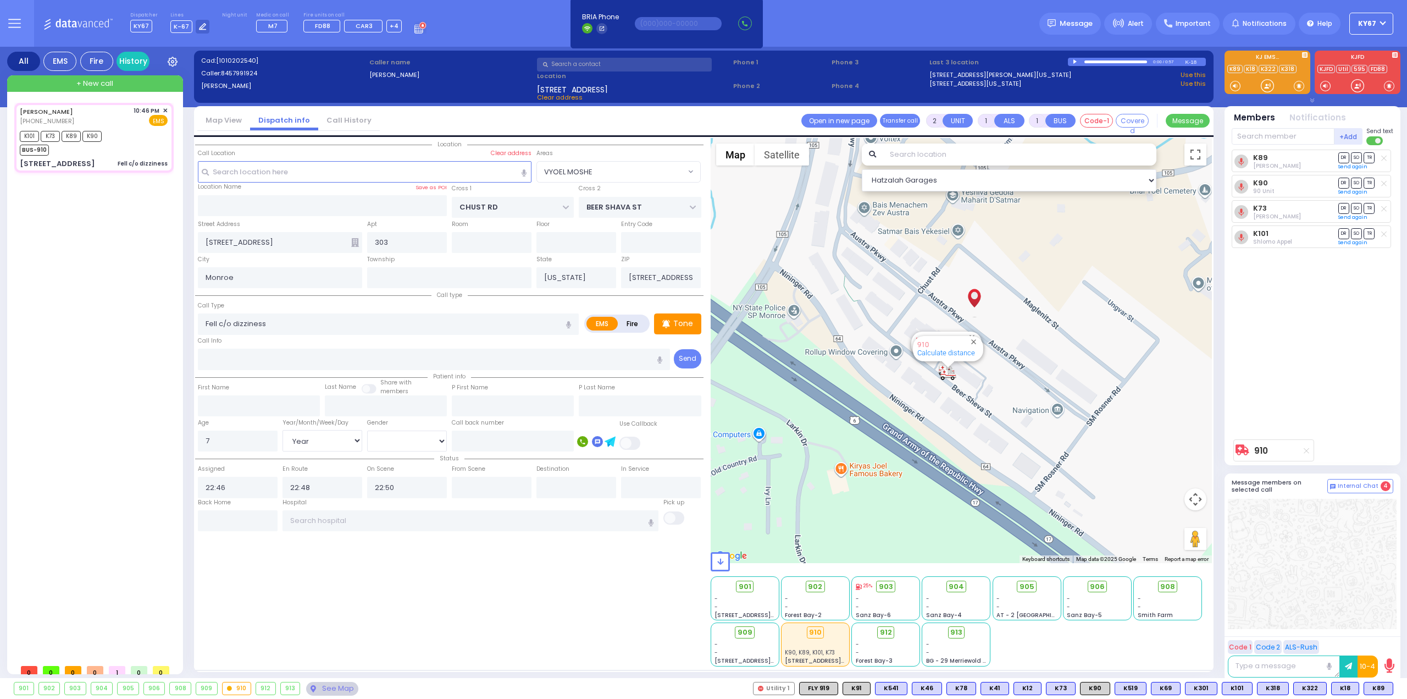
select select "[DEMOGRAPHIC_DATA]"
select select "Hatzalah Garages"
select select "VYOEL MOSHE"
click at [1252, 688] on button at bounding box center [1249, 688] width 5 height 12
click at [1247, 626] on icon at bounding box center [1242, 624] width 12 height 12
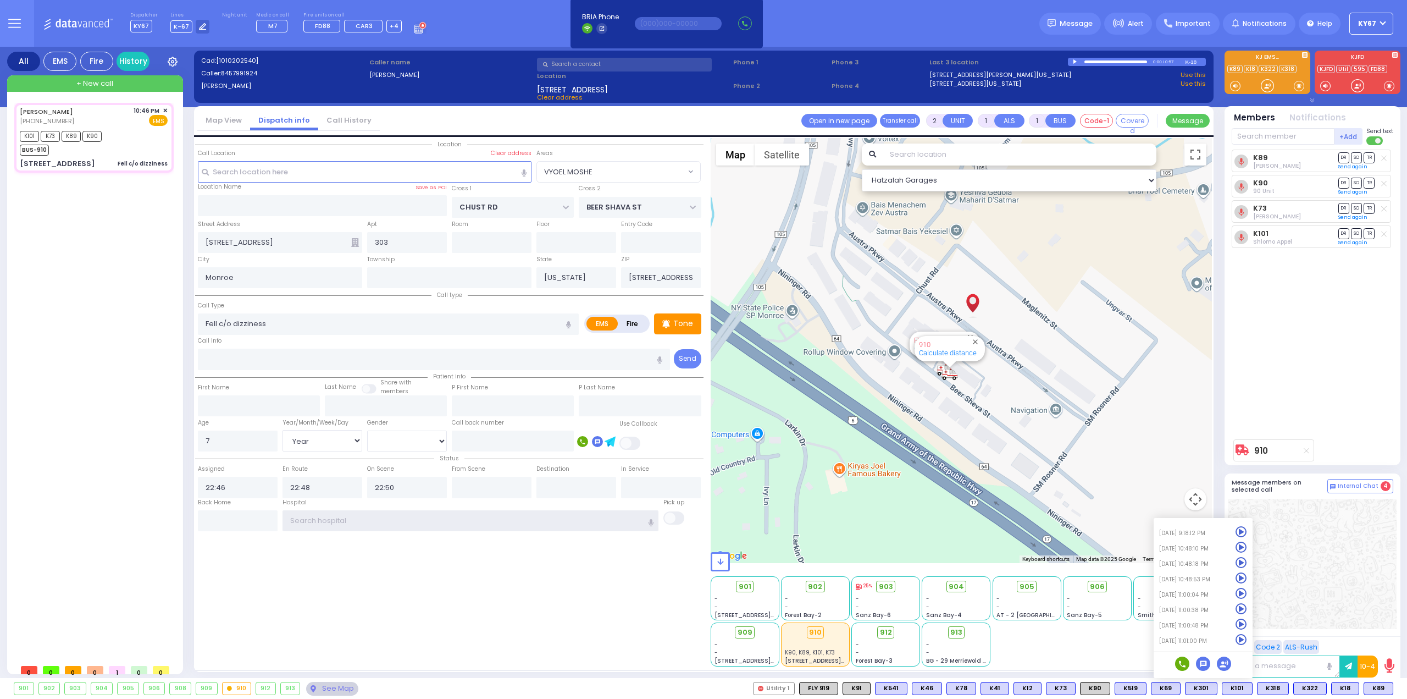
click at [358, 524] on input "text" at bounding box center [471, 520] width 376 height 21
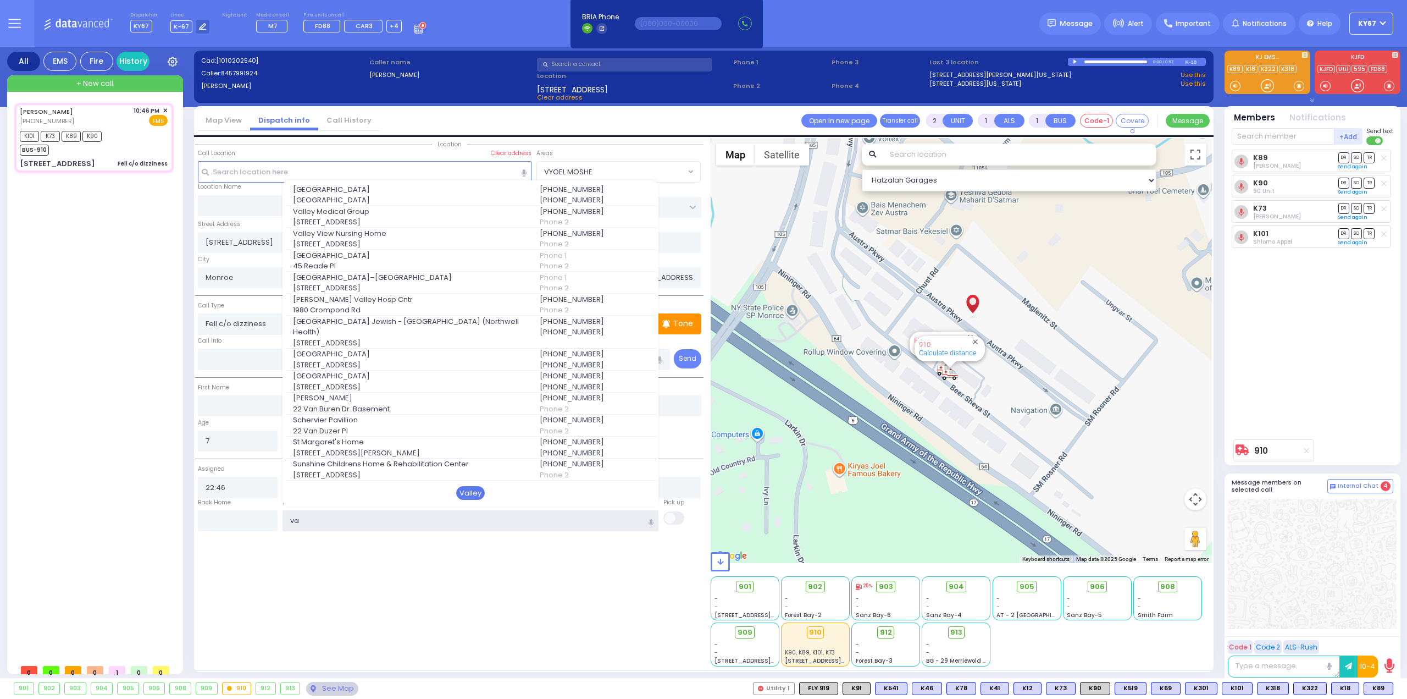
type input "va"
click at [469, 492] on div "Valley" at bounding box center [470, 493] width 29 height 14
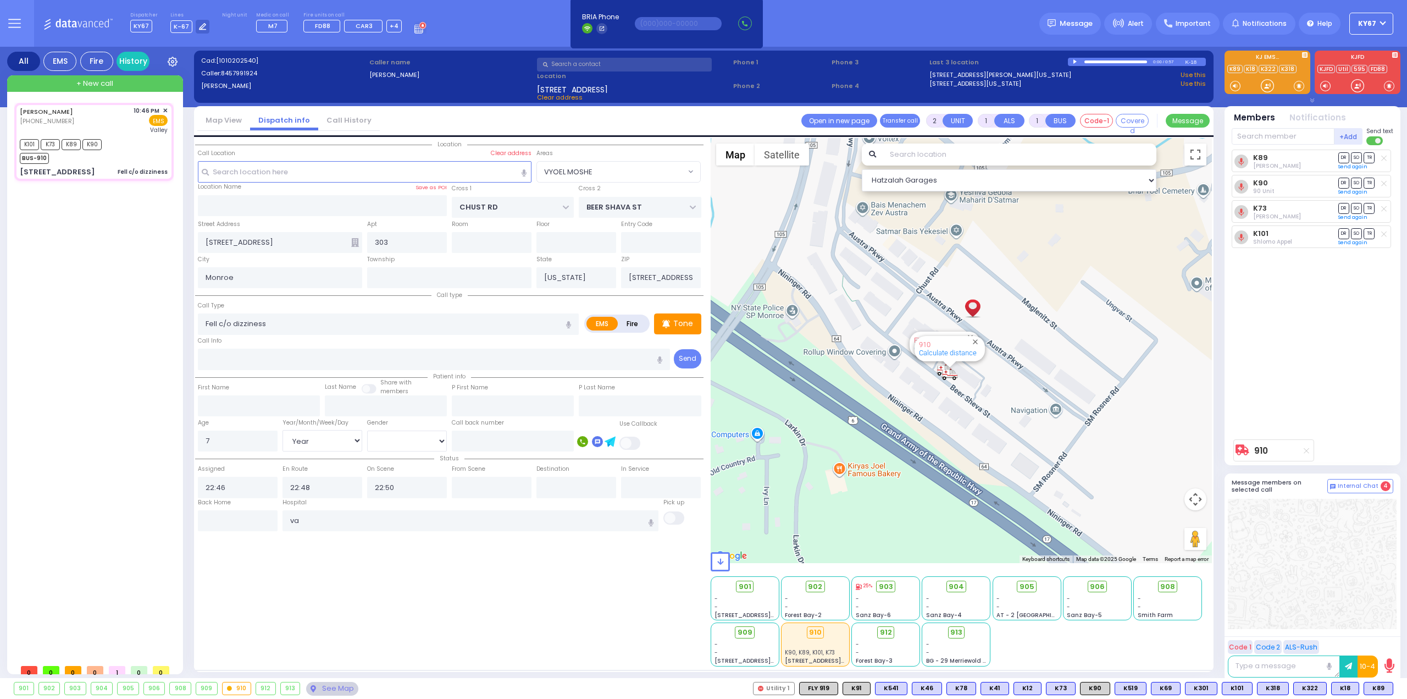
select select
radio input "true"
select select "Year"
select select "[DEMOGRAPHIC_DATA]"
type input "Valley Hospital"
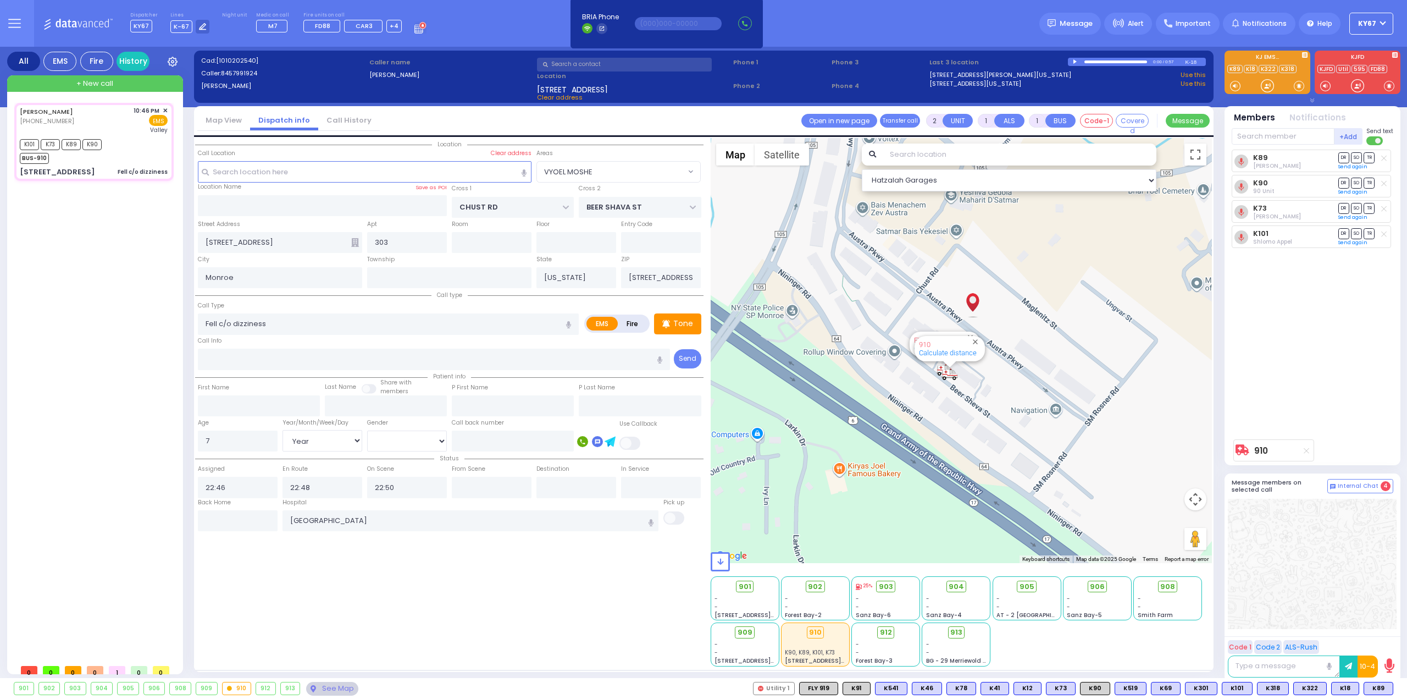
select select "Hatzalah Garages"
select select "VYOEL MOSHE"
click at [458, 602] on div "Location All areas" at bounding box center [449, 402] width 508 height 528
click at [1343, 159] on span "DR" at bounding box center [1343, 157] width 11 height 10
select select
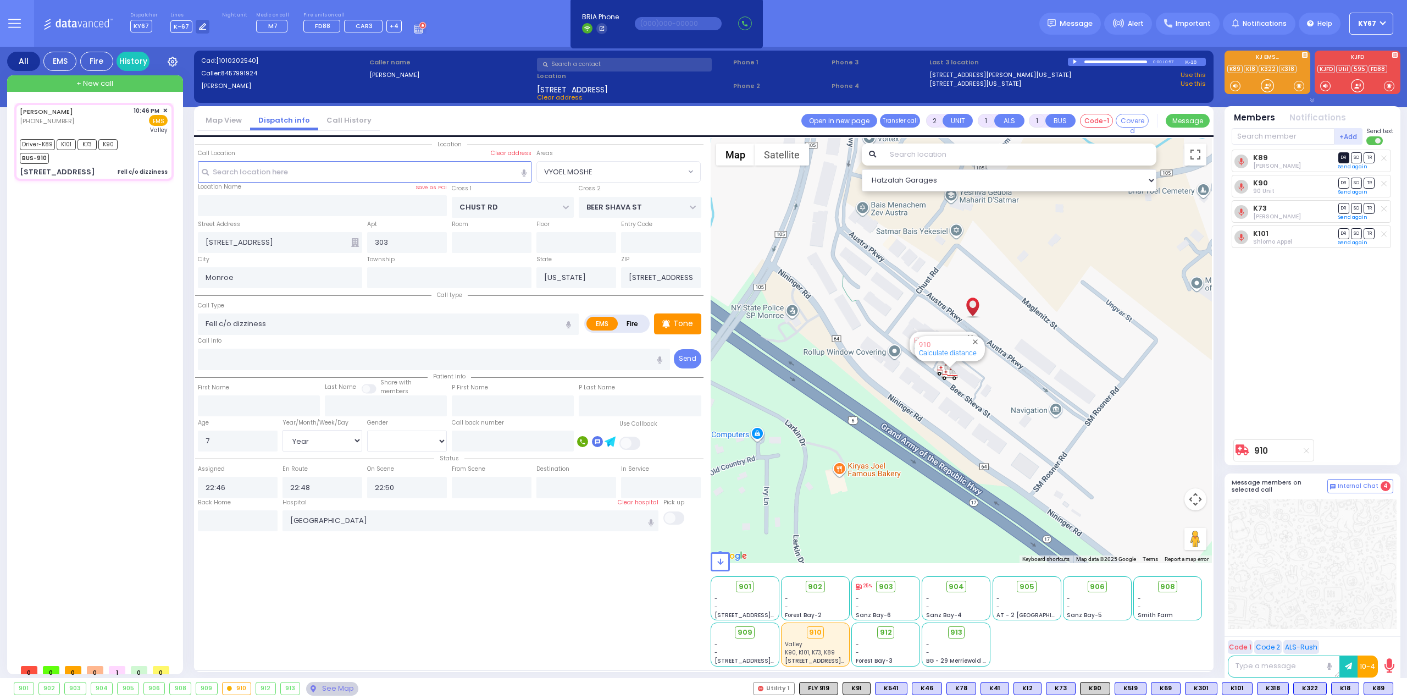
radio input "true"
select select "Year"
select select "[DEMOGRAPHIC_DATA]"
select select "Hatzalah Garages"
select select "VYOEL MOSHE"
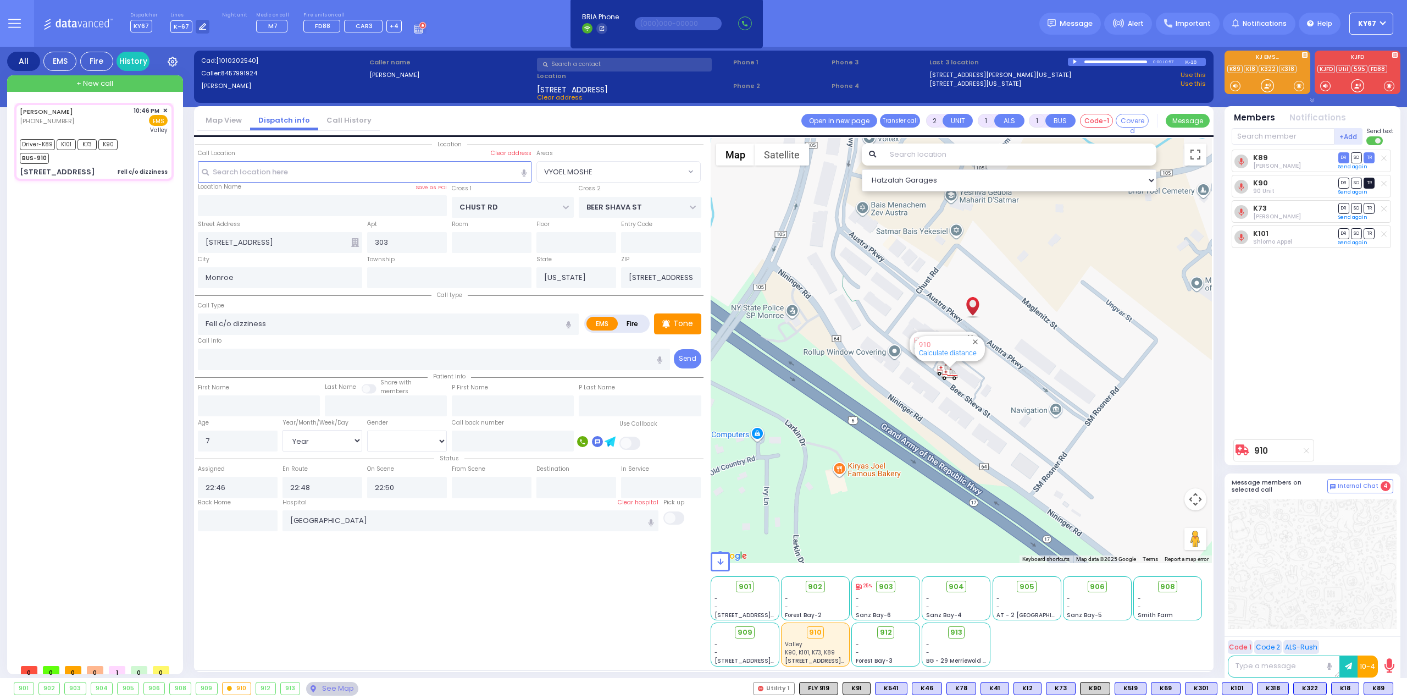
click at [1371, 182] on span "TR" at bounding box center [1369, 183] width 11 height 10
select select
radio input "true"
select select "Year"
select select "[DEMOGRAPHIC_DATA]"
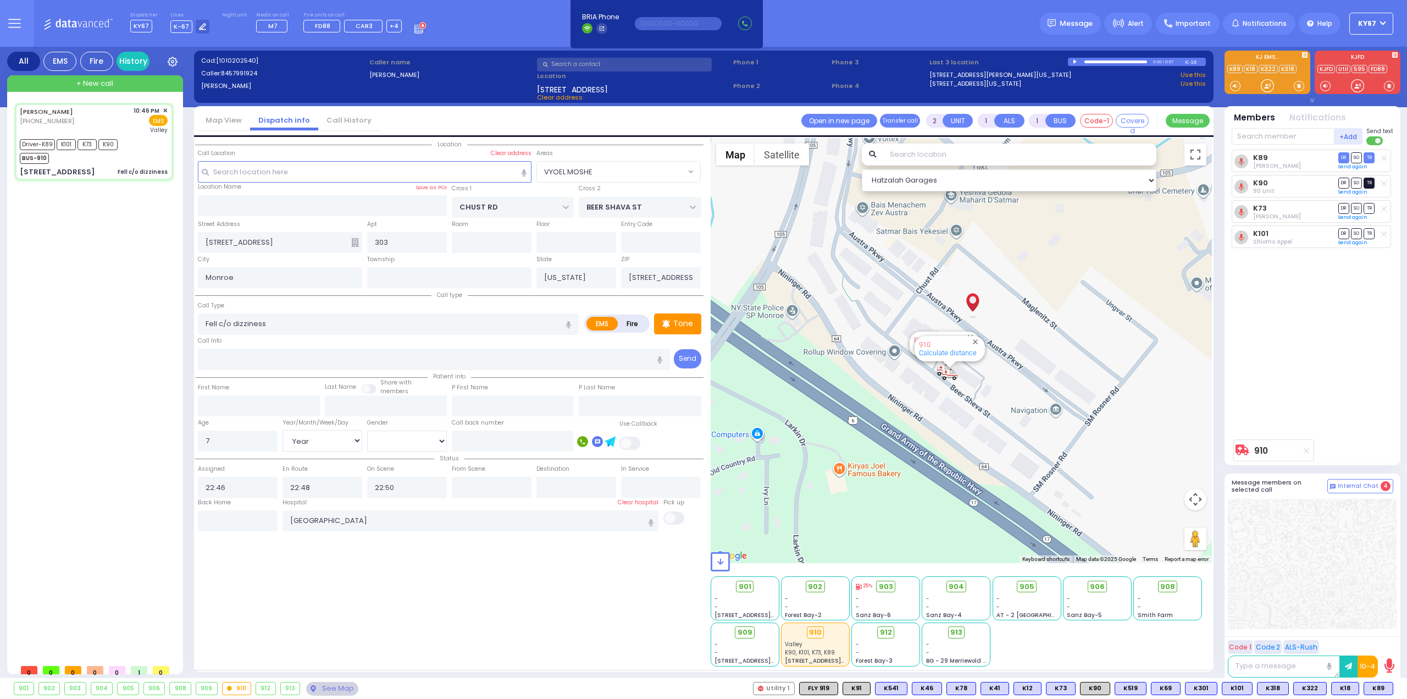
type input "23:08"
select select "Hatzalah Garages"
select select "VYOEL MOSHE"
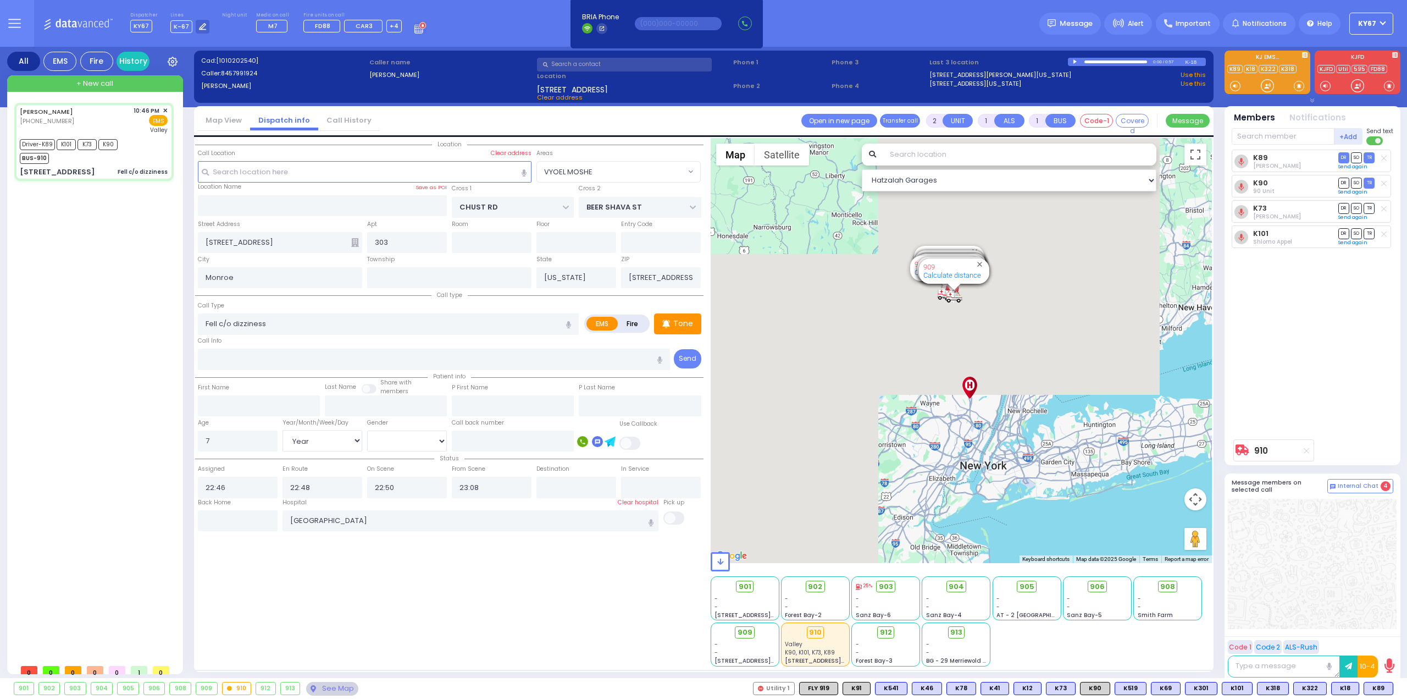
click at [1338, 307] on div "K89 Joel Witriol DR SO TR" at bounding box center [1314, 291] width 164 height 284
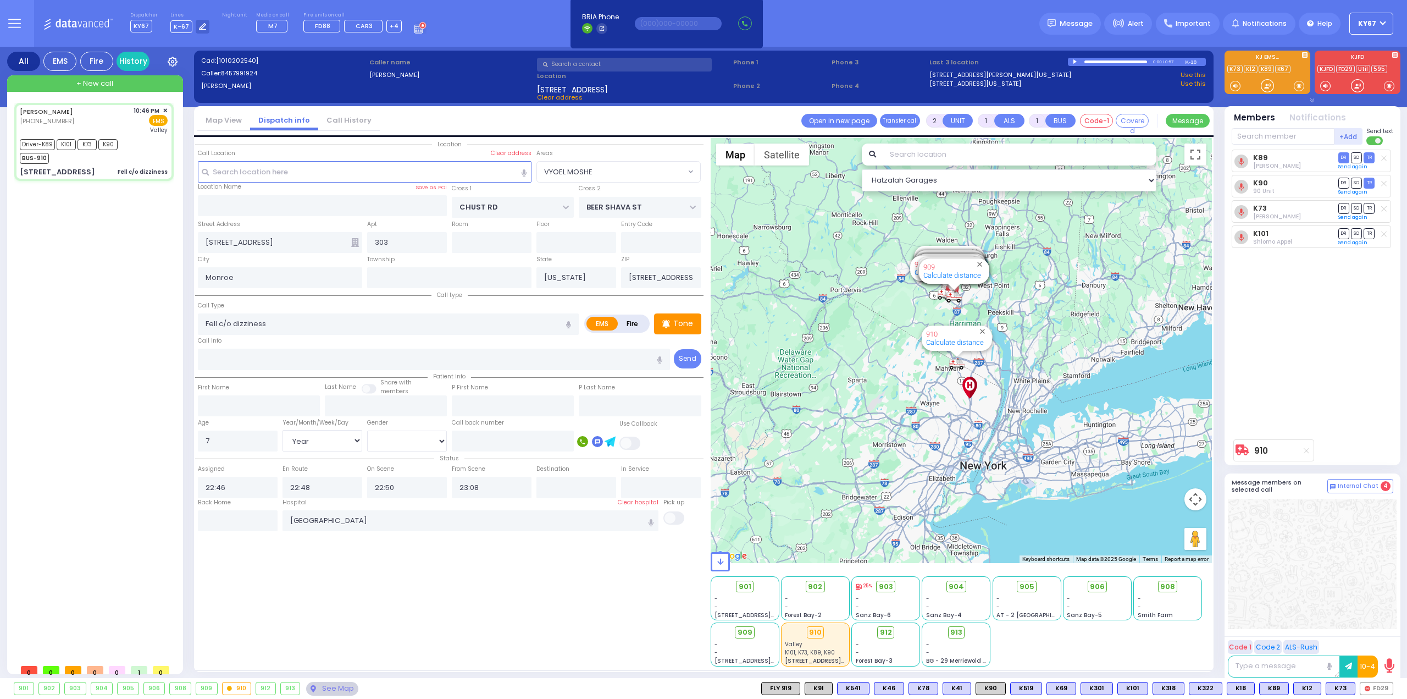
type input "6"
select select
radio input "true"
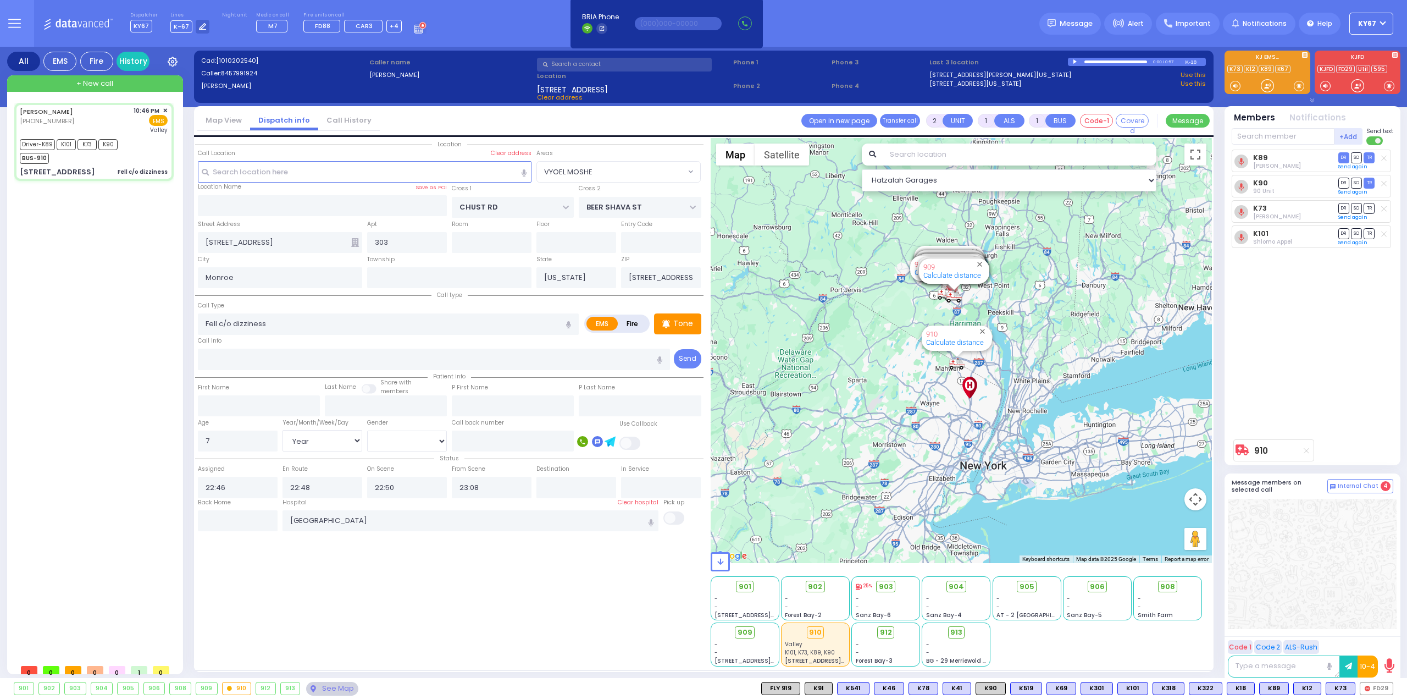
type input "Unknown"
select select "Year"
select select "[DEMOGRAPHIC_DATA]"
select select "Hatzalah Garages"
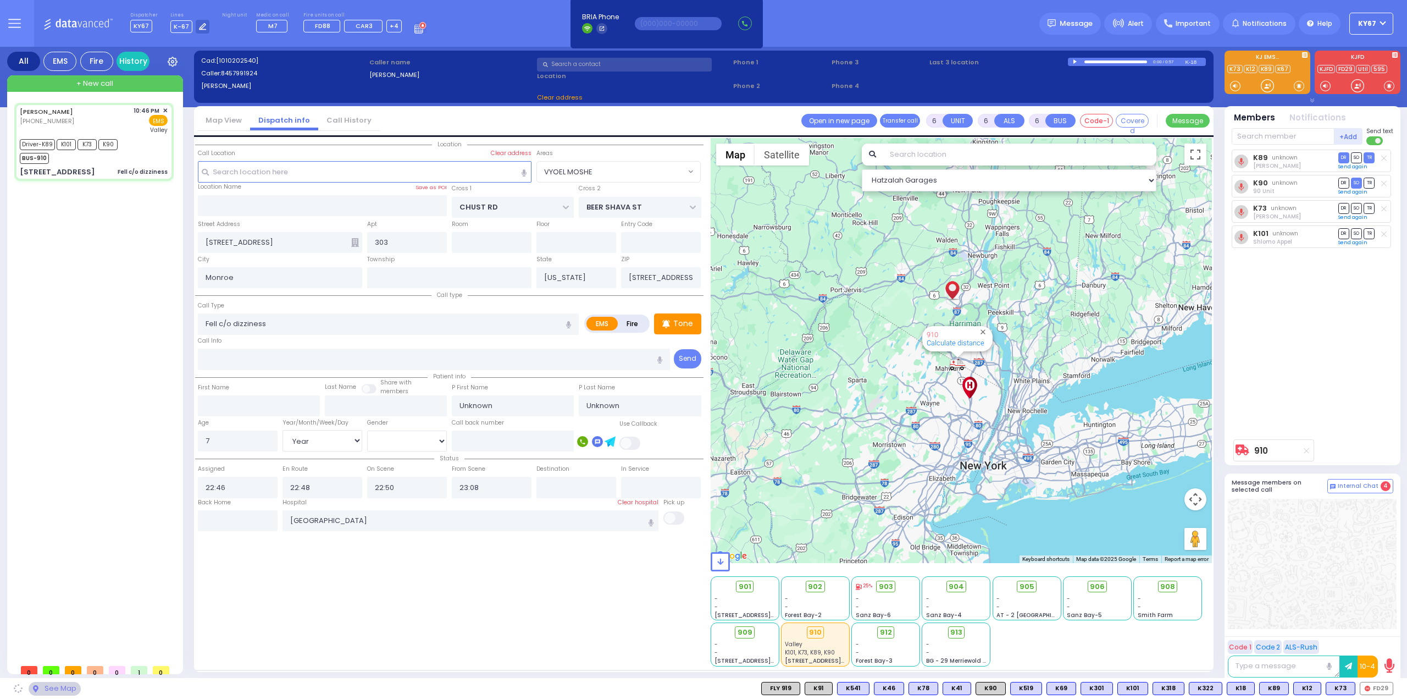
select select "VYOEL MOSHE"
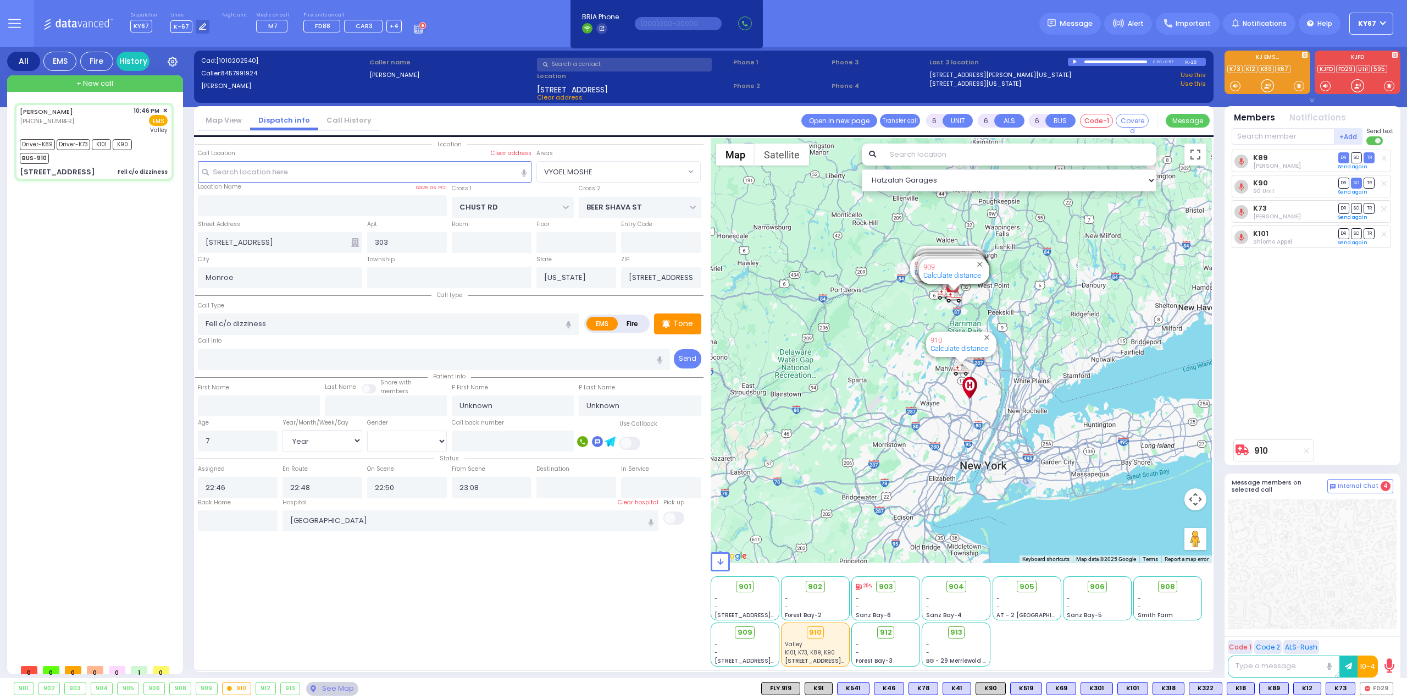
select select
radio input "true"
select select "Year"
select select "[DEMOGRAPHIC_DATA]"
select select "Hatzalah Garages"
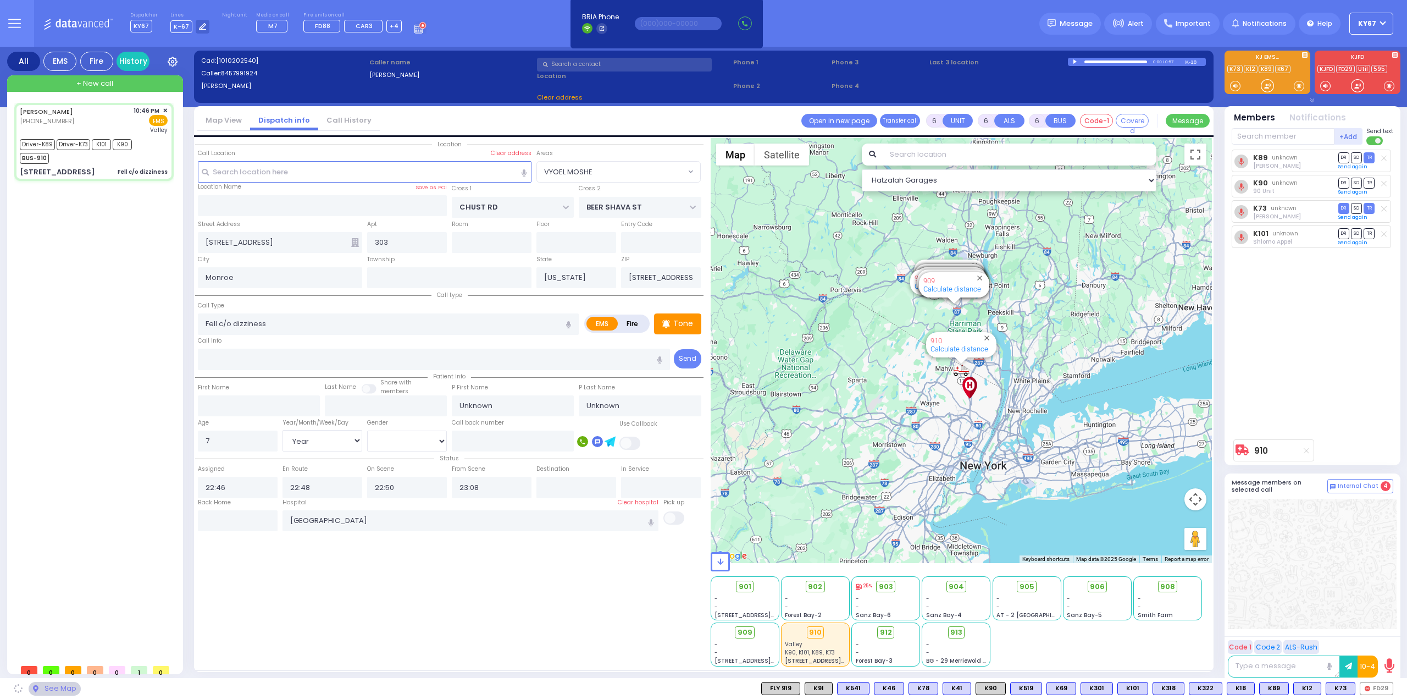
select select "VYOEL MOSHE"
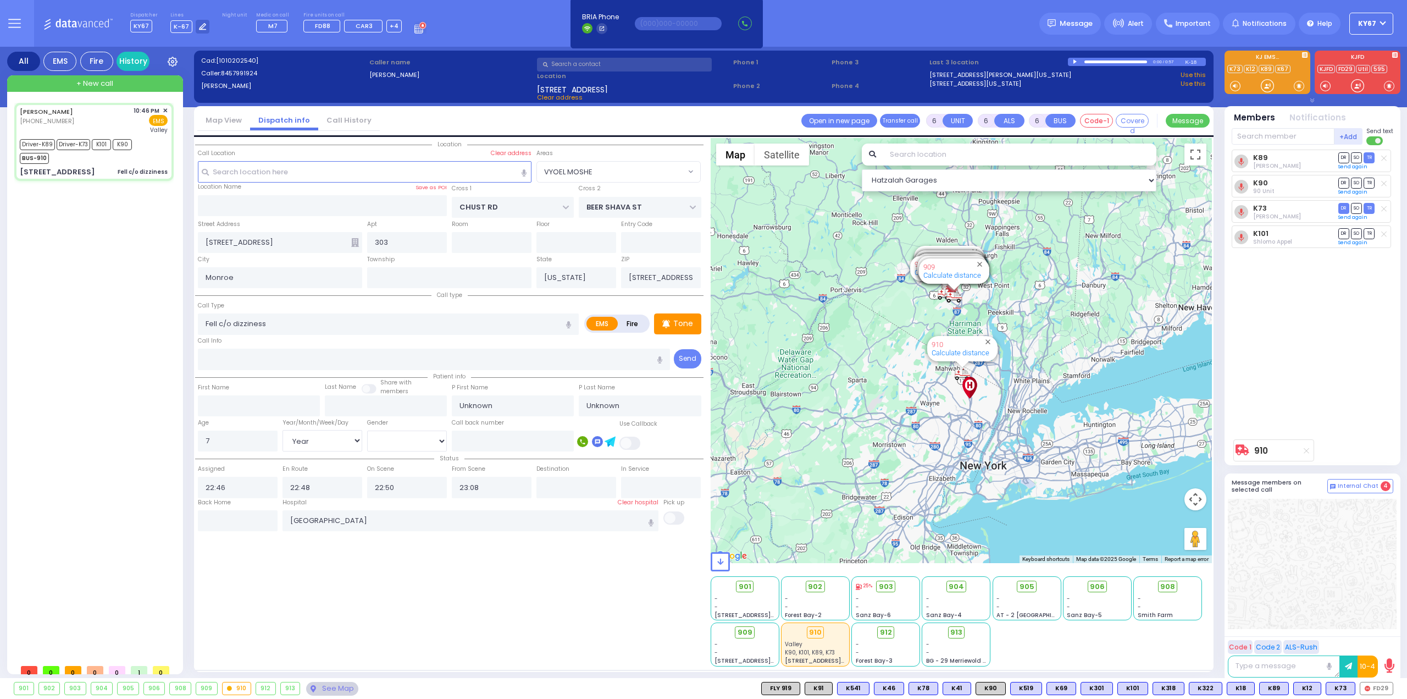
select select
radio input "true"
type input "Joel"
type input "Feder"
select select "Year"
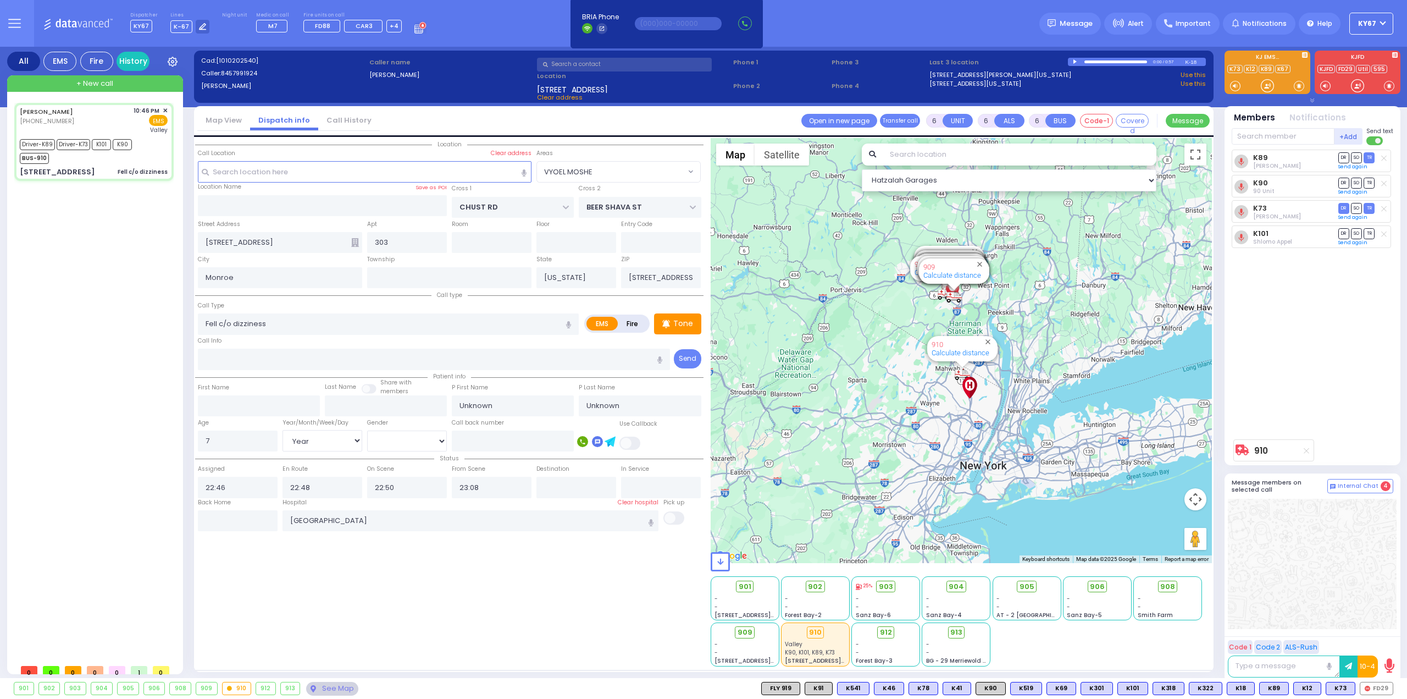
select select "[DEMOGRAPHIC_DATA]"
select select "Hatzalah Garages"
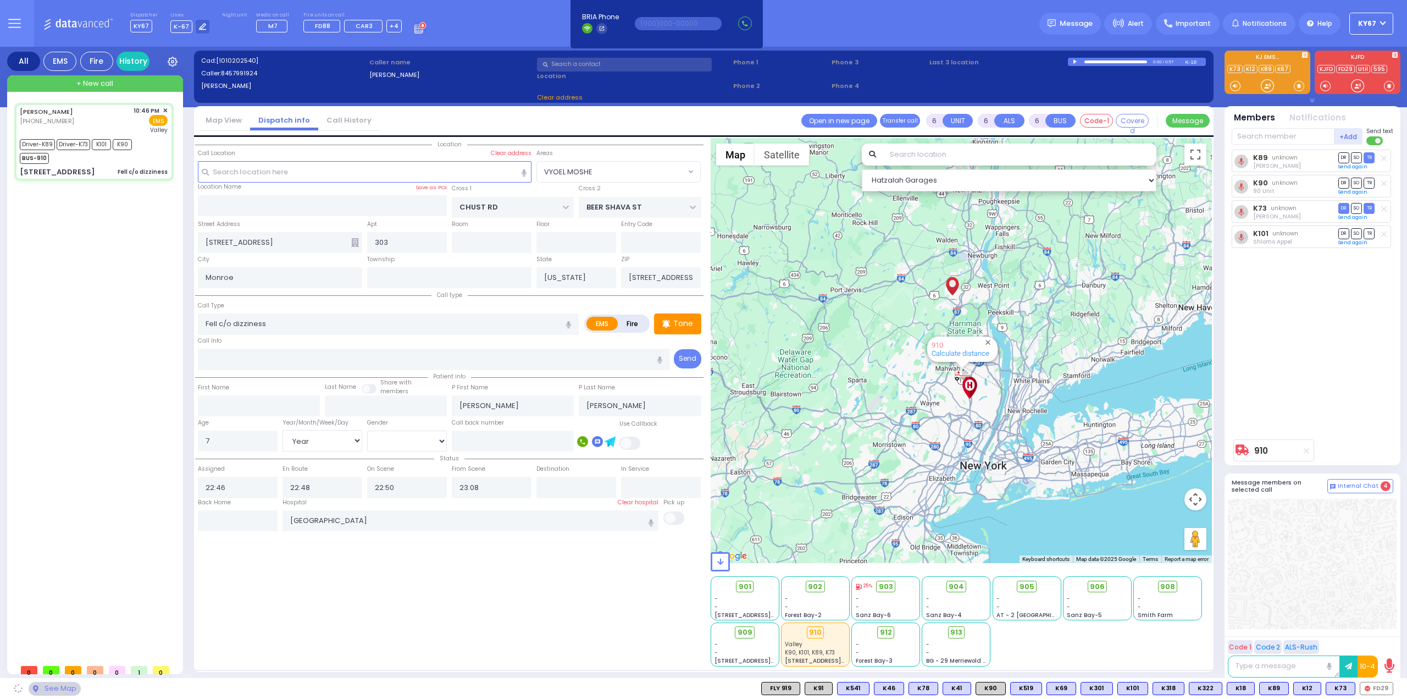
select select "VYOEL MOSHE"
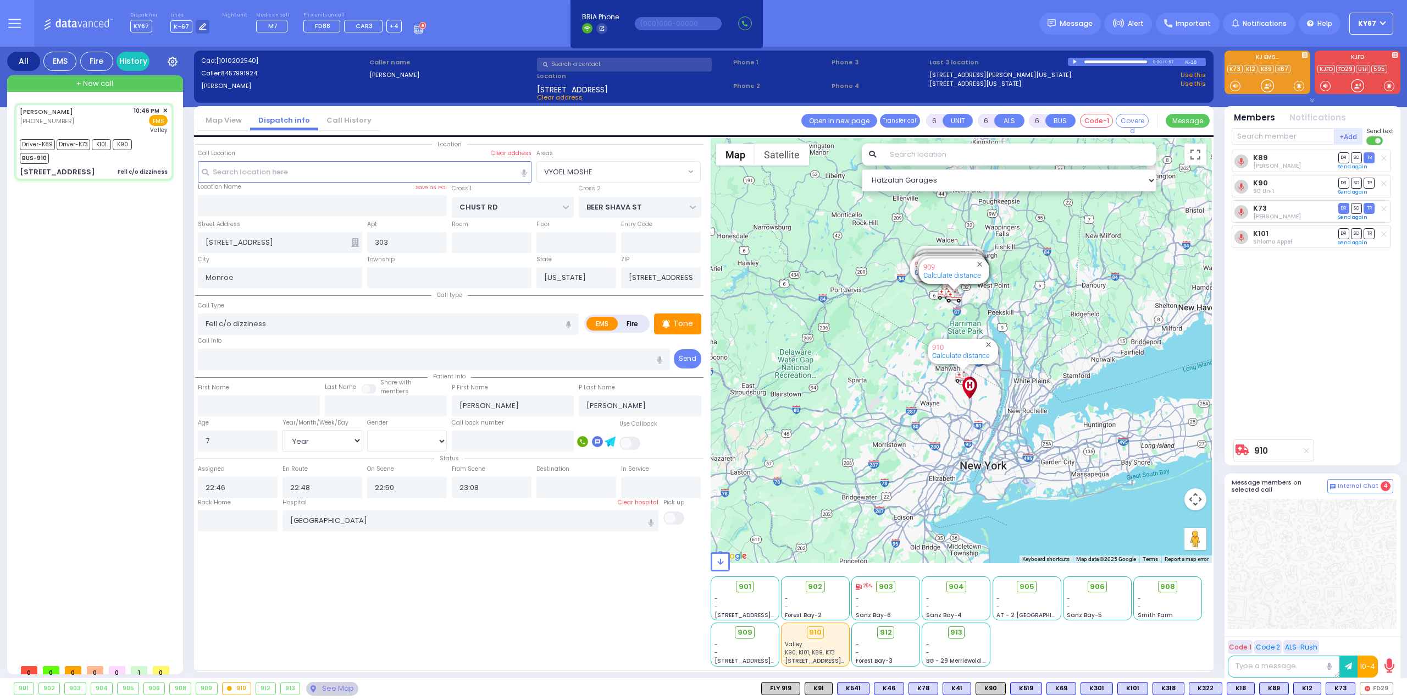
select select
radio input "true"
select select "Year"
select select "[DEMOGRAPHIC_DATA]"
select select "Hatzalah Garages"
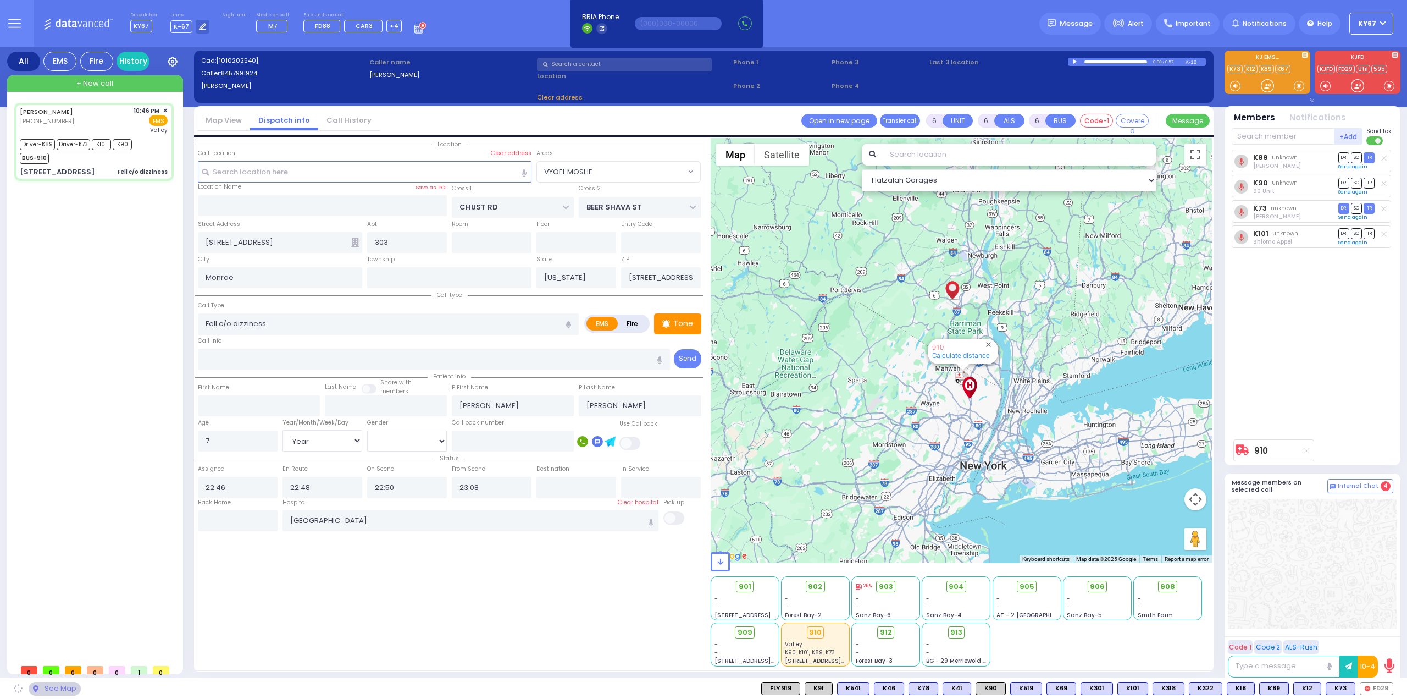
select select "VYOEL MOSHE"
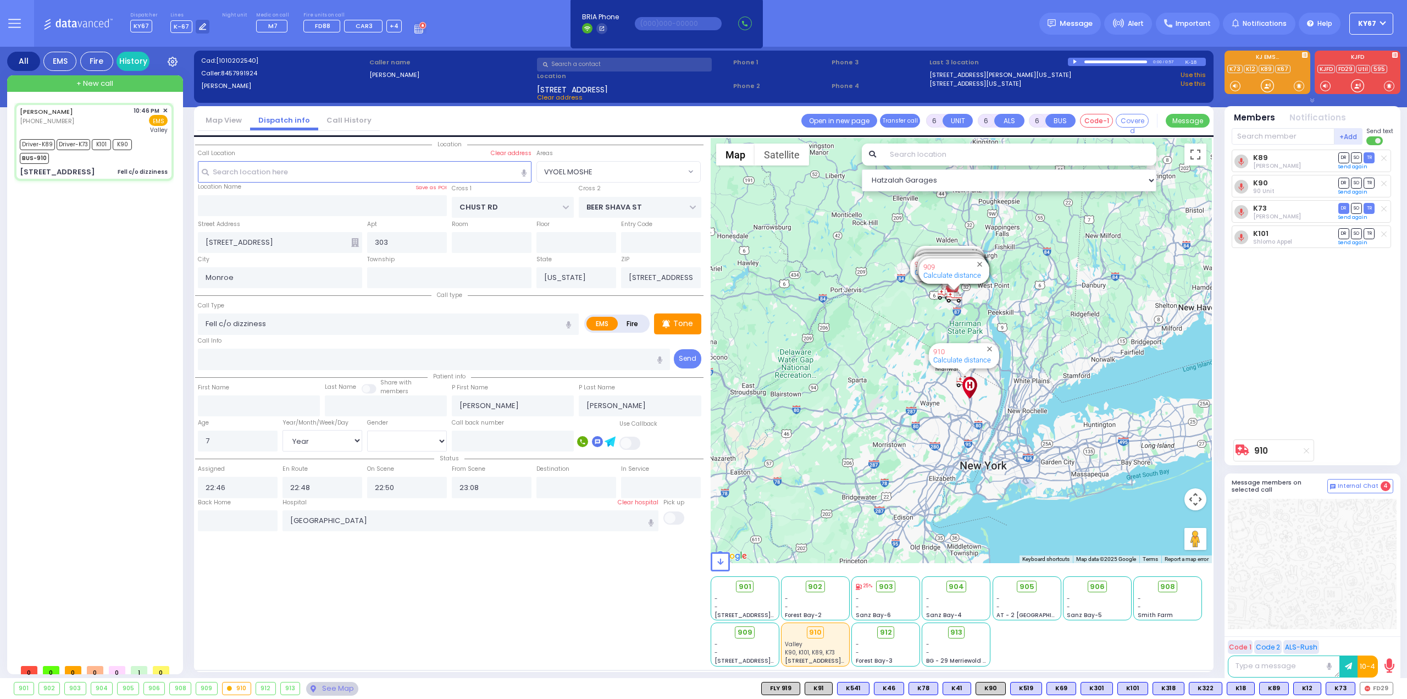
select select
radio input "true"
select select "Year"
select select "[DEMOGRAPHIC_DATA]"
select select "Hatzalah Garages"
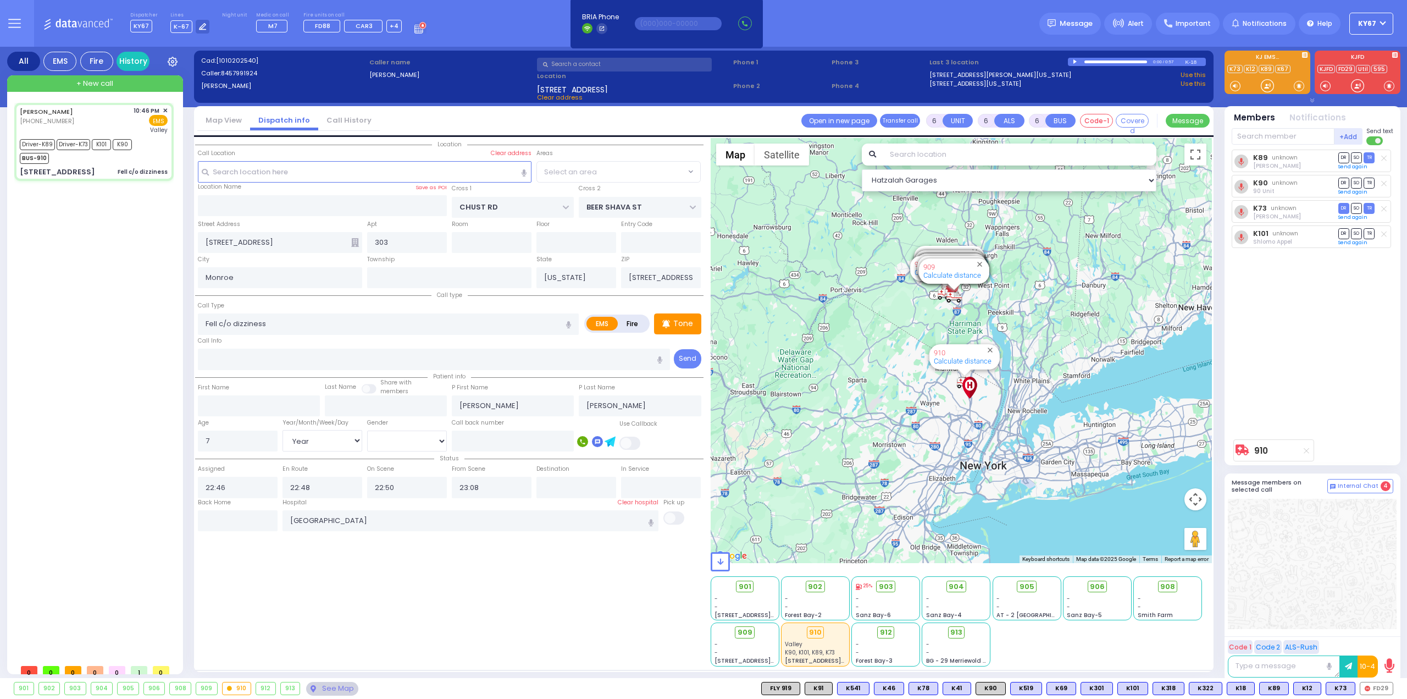
select select "VYOEL MOSHE"
select select
radio input "true"
select select "Year"
select select "[DEMOGRAPHIC_DATA]"
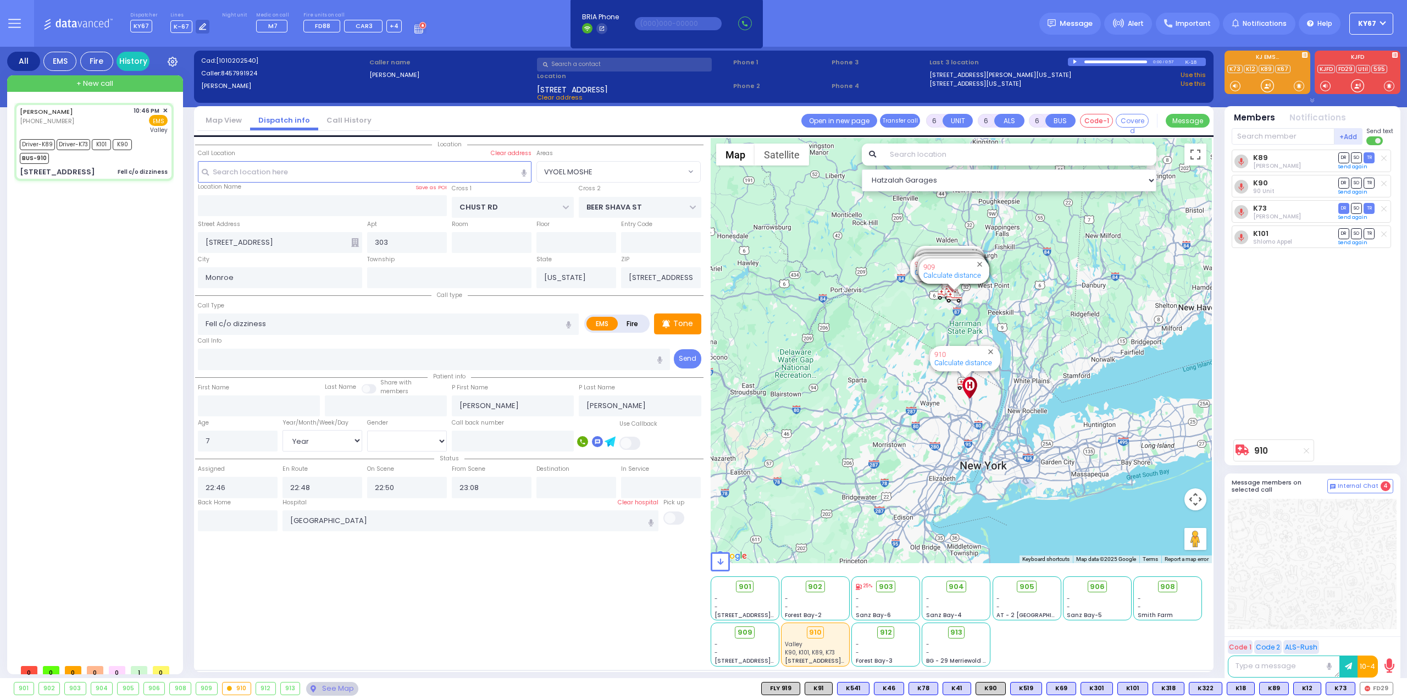
select select "Hatzalah Garages"
select select "VYOEL MOSHE"
